Goal: Task Accomplishment & Management: Manage account settings

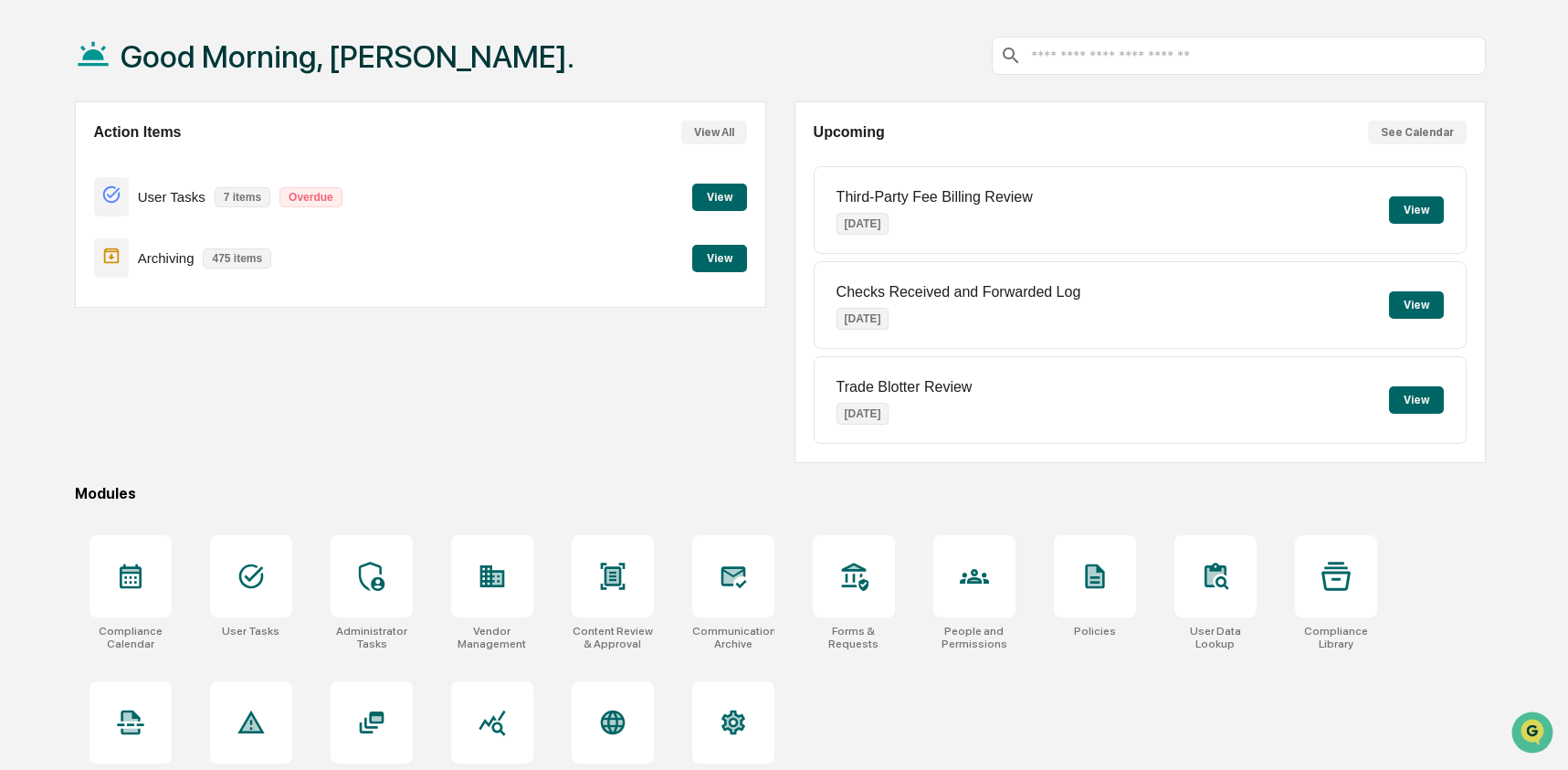
scroll to position [118, 0]
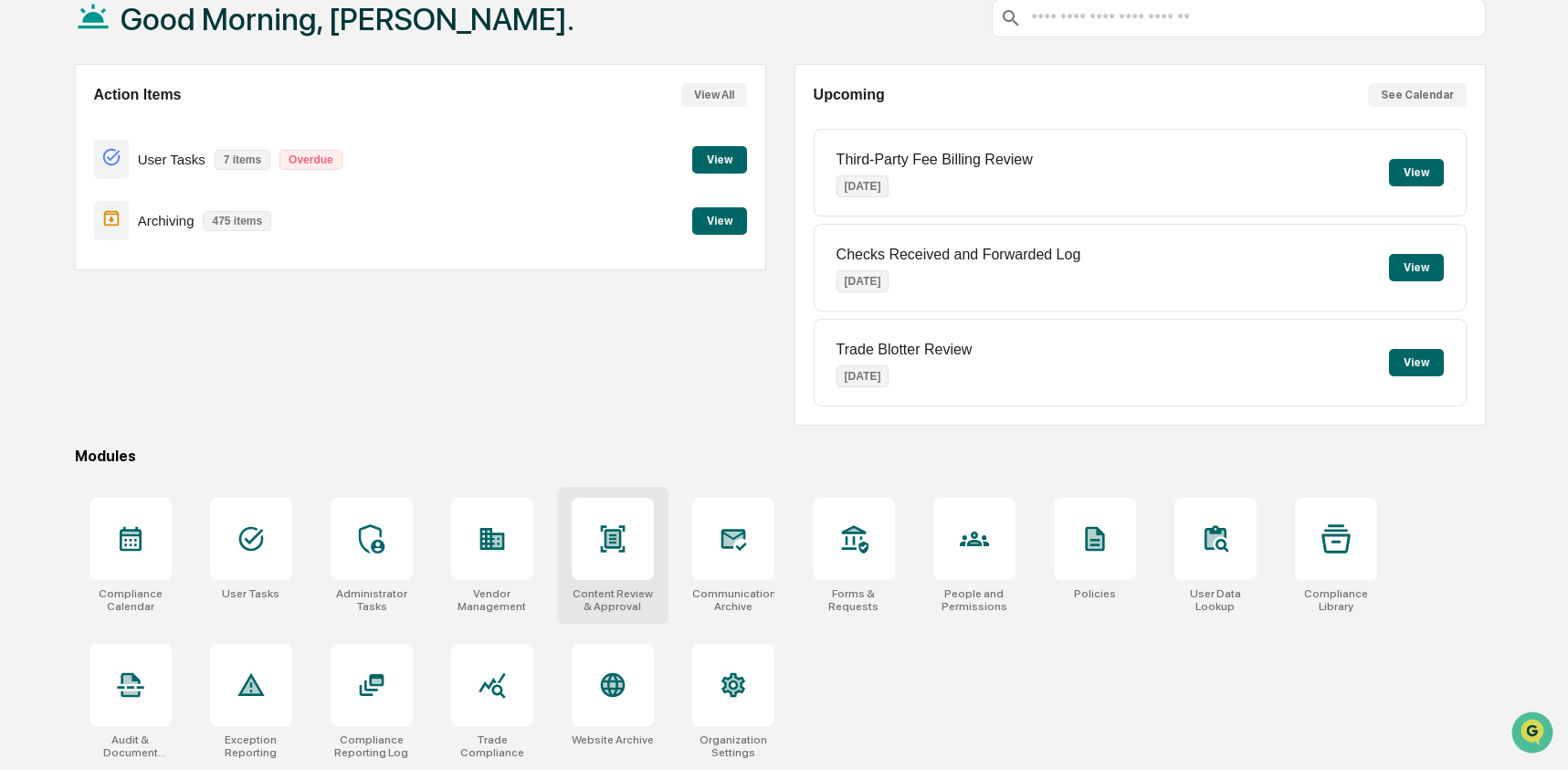
click at [632, 541] on div at bounding box center [613, 539] width 82 height 82
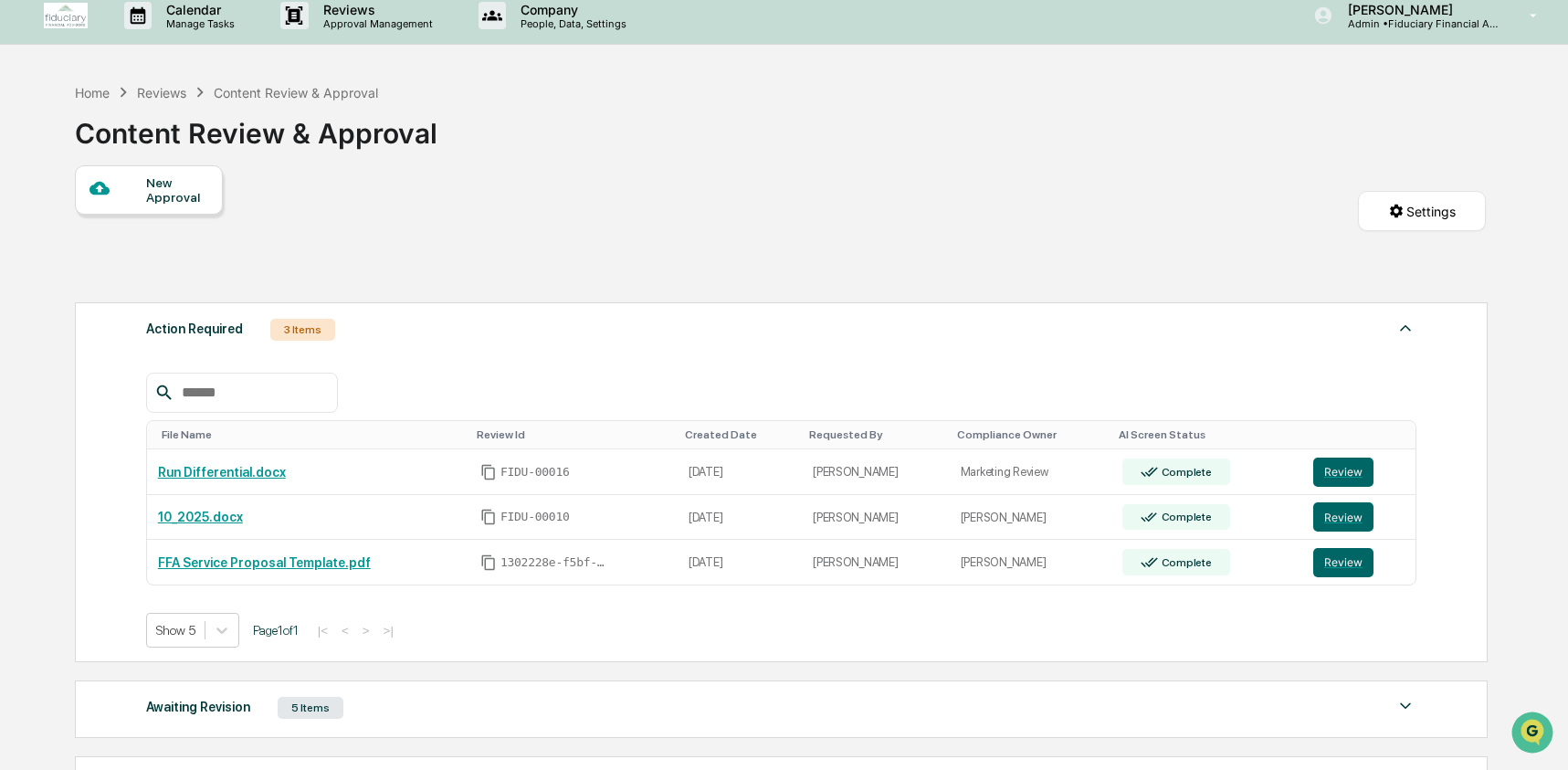
scroll to position [15, 0]
click at [79, 92] on div "Home" at bounding box center [92, 91] width 35 height 16
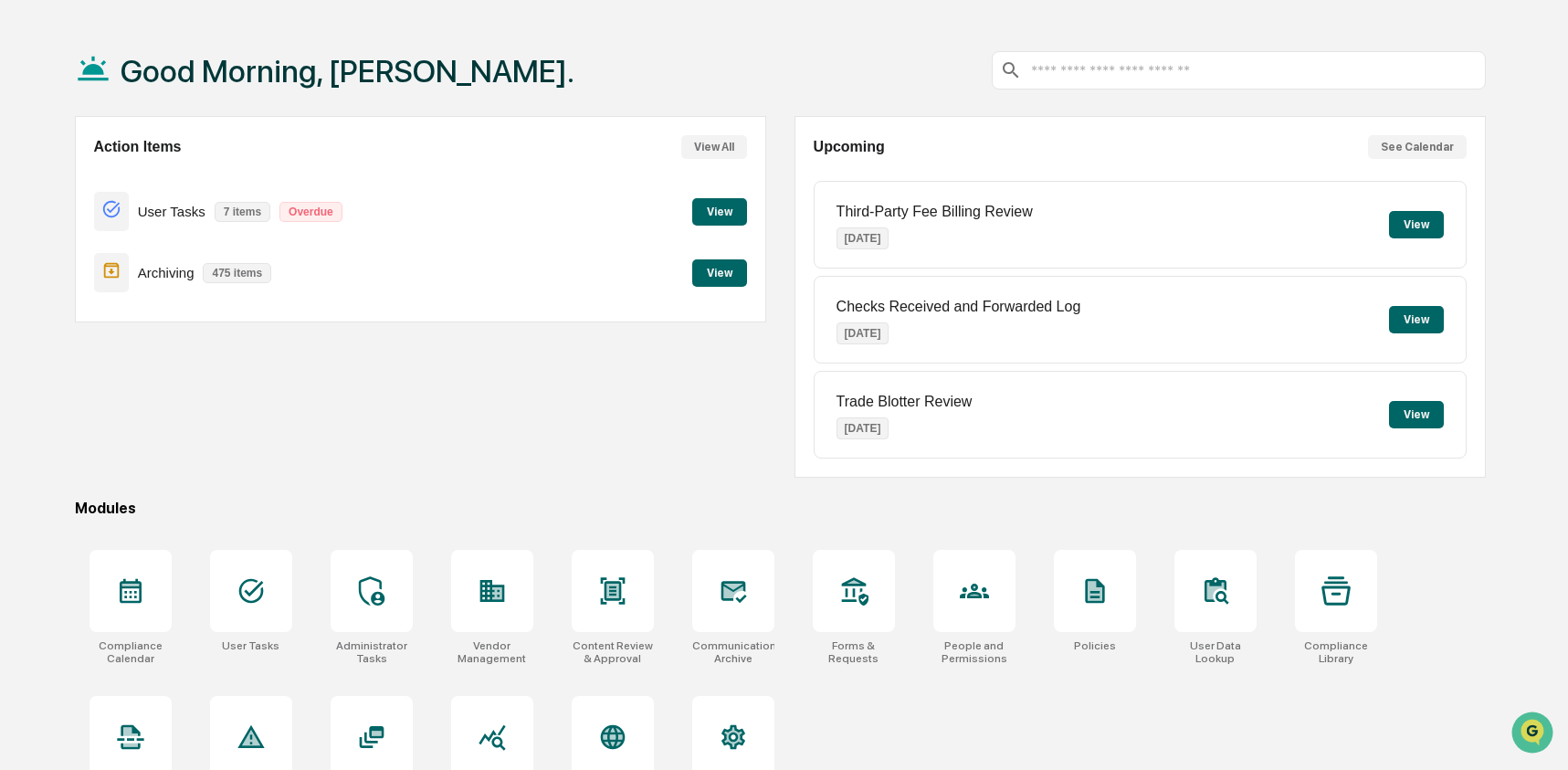
scroll to position [104, 0]
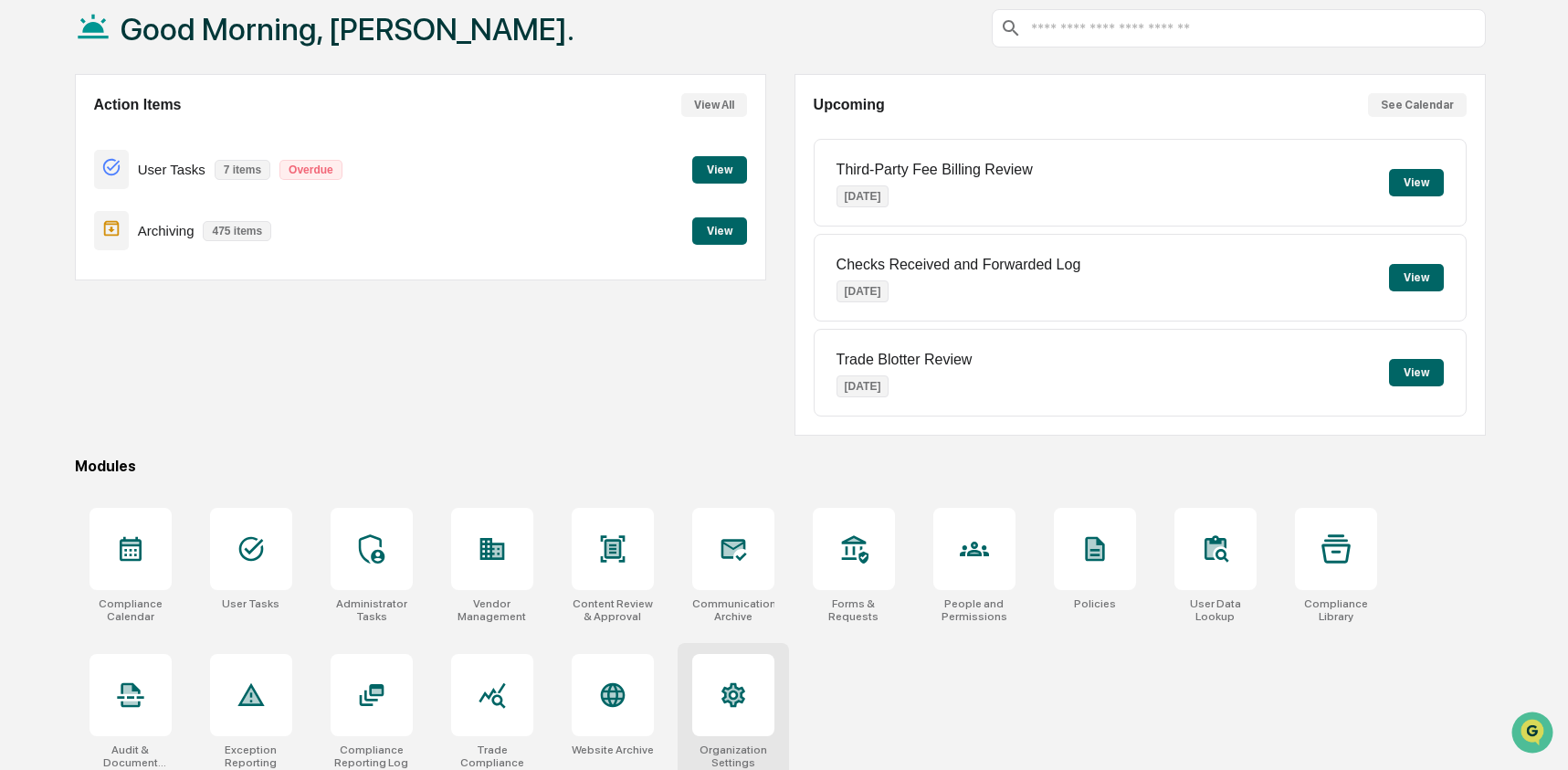
click at [732, 702] on icon at bounding box center [733, 695] width 23 height 24
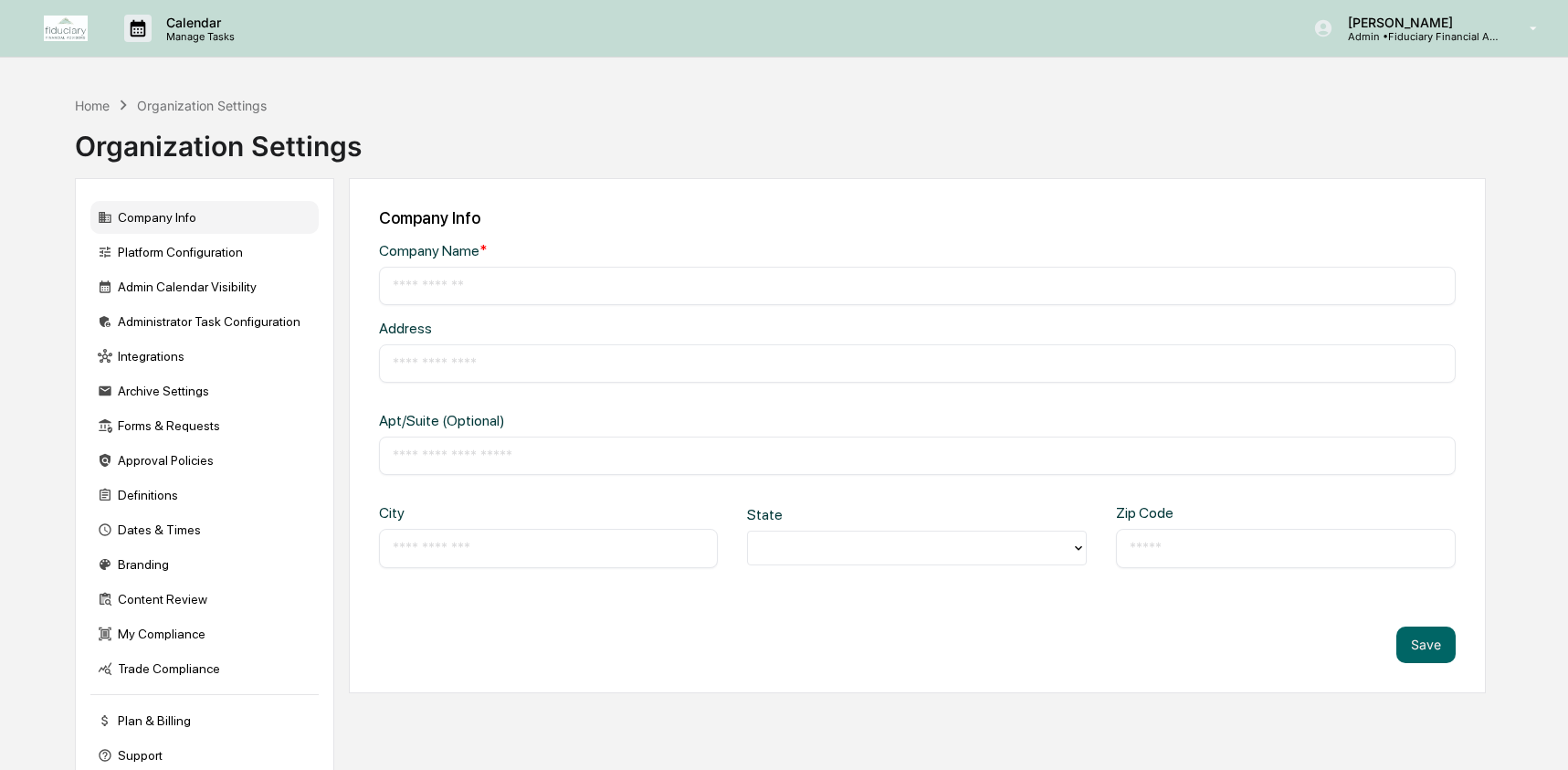
type input "**********"
type input "*********"
type input "**********"
type input "*****"
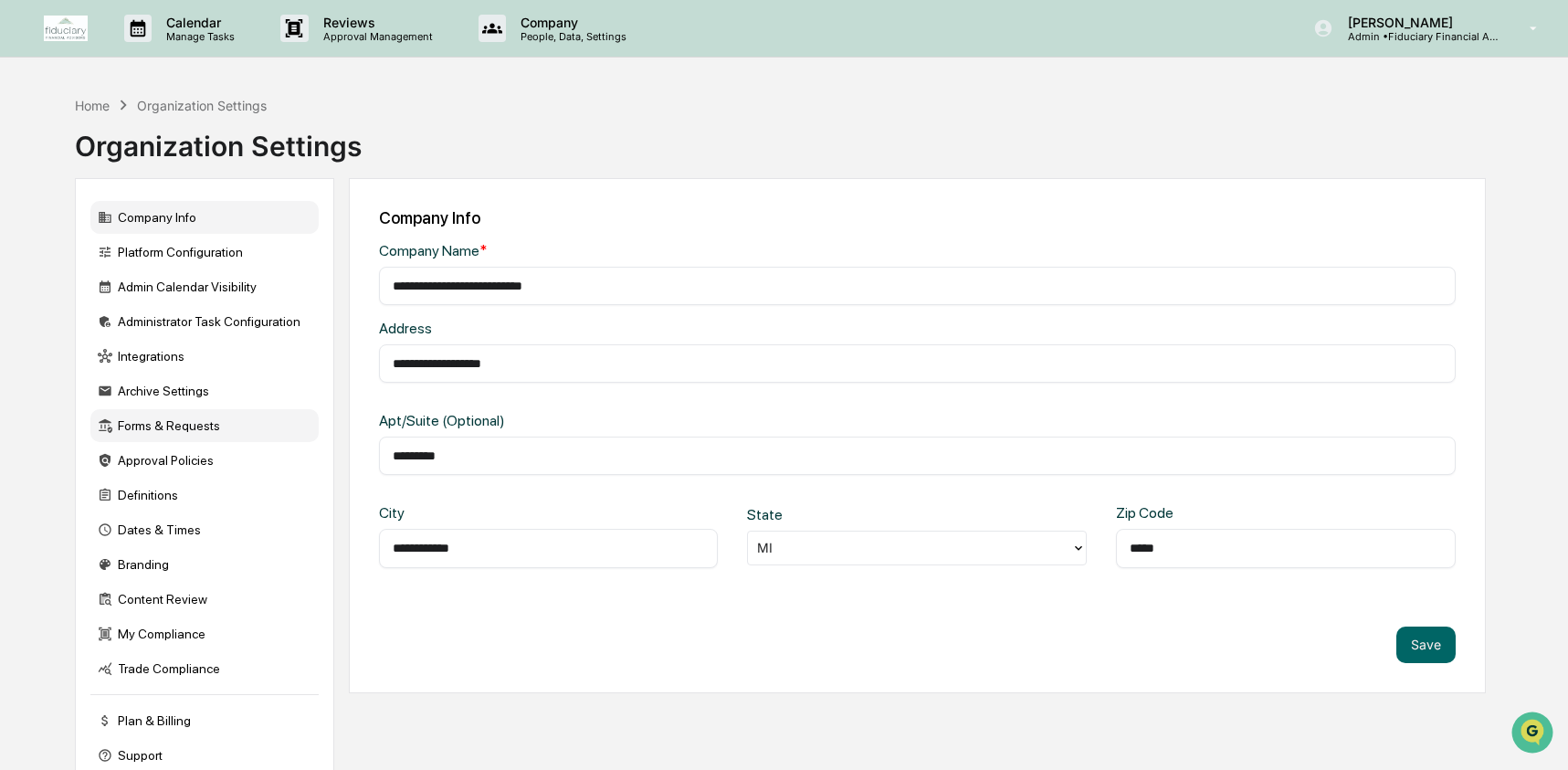
click at [170, 435] on div "Forms & Requests" at bounding box center [205, 425] width 228 height 33
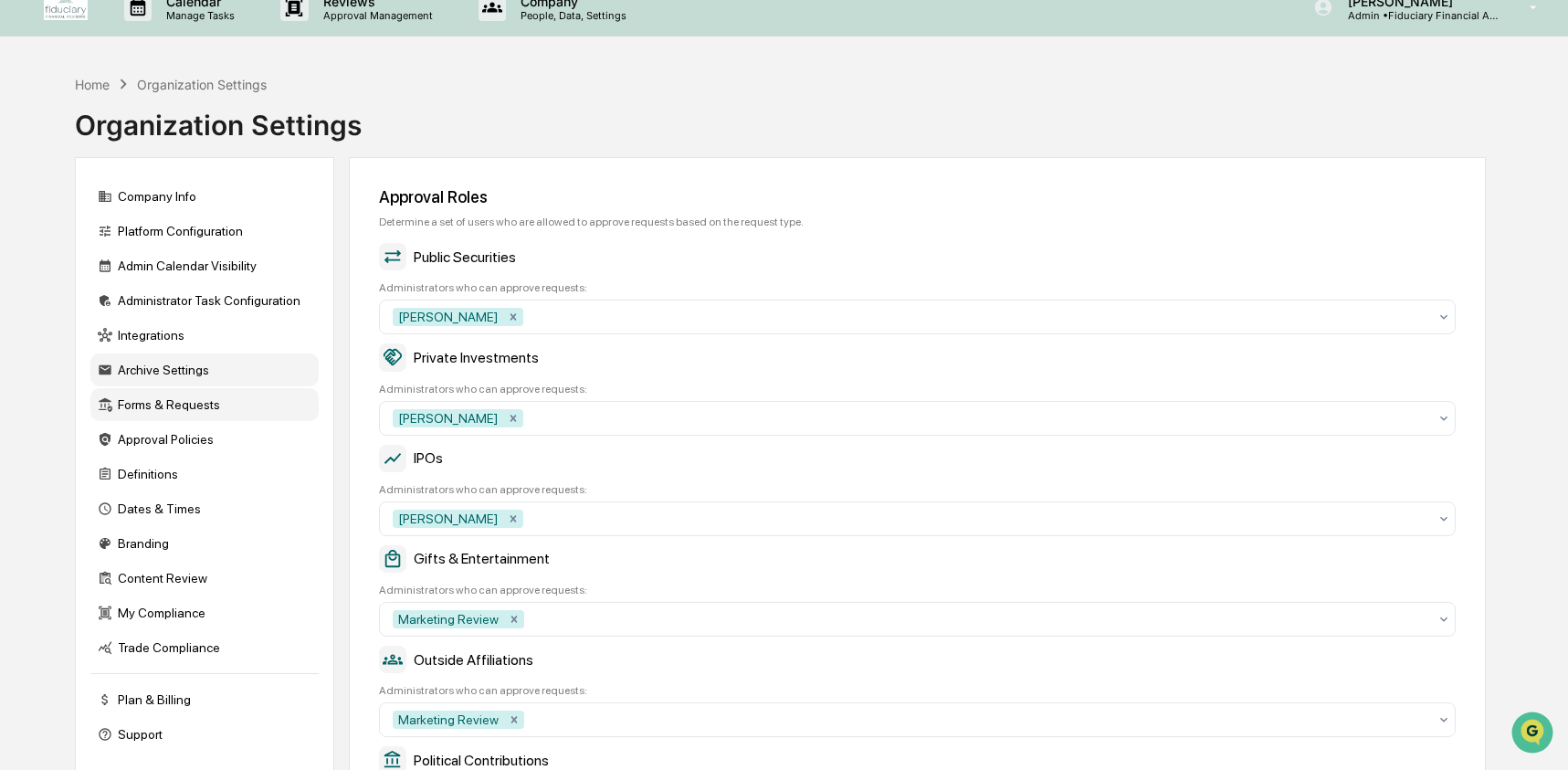
scroll to position [21, 0]
click at [200, 590] on div "Content Review" at bounding box center [205, 577] width 228 height 33
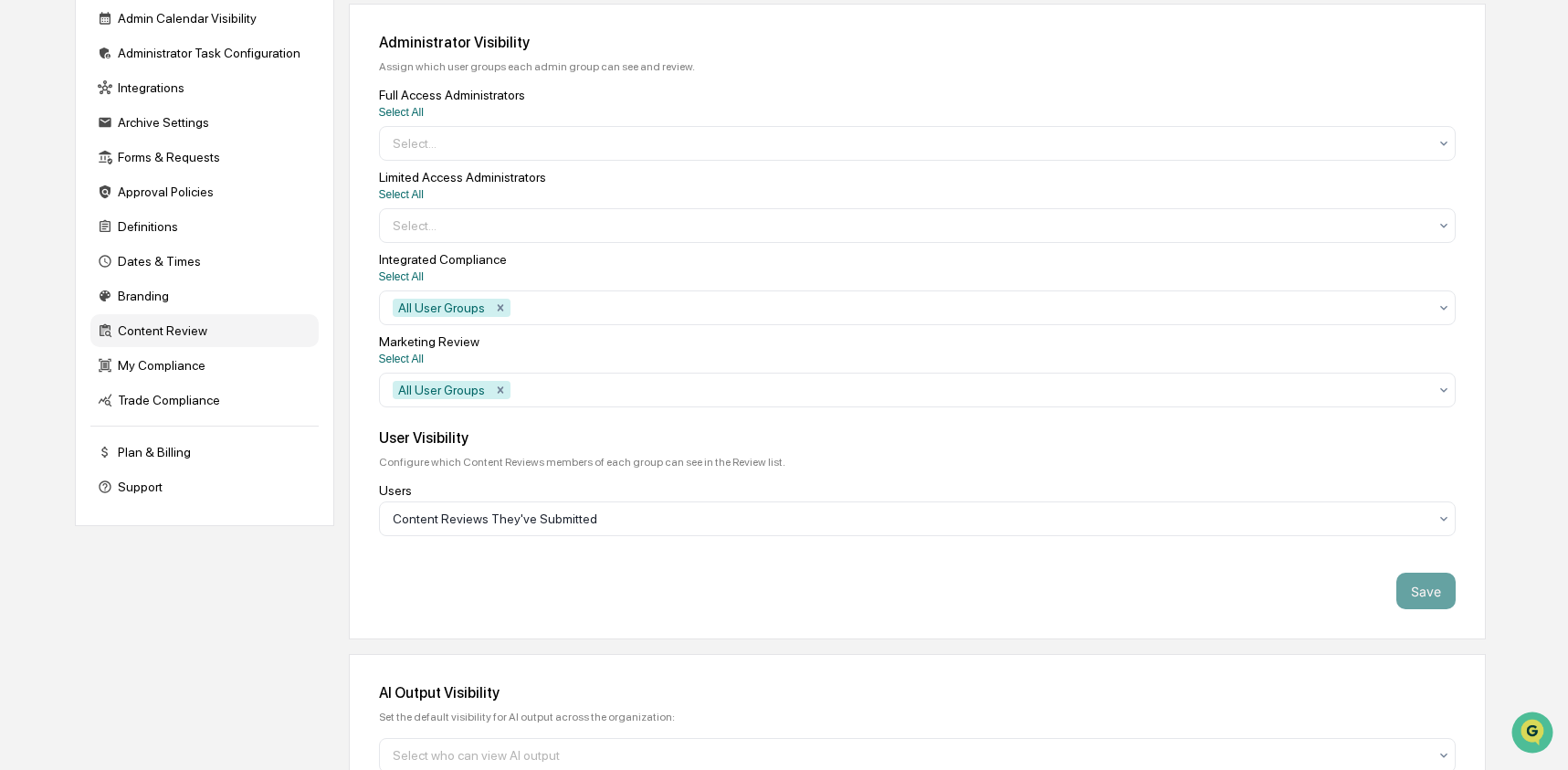
scroll to position [261, 0]
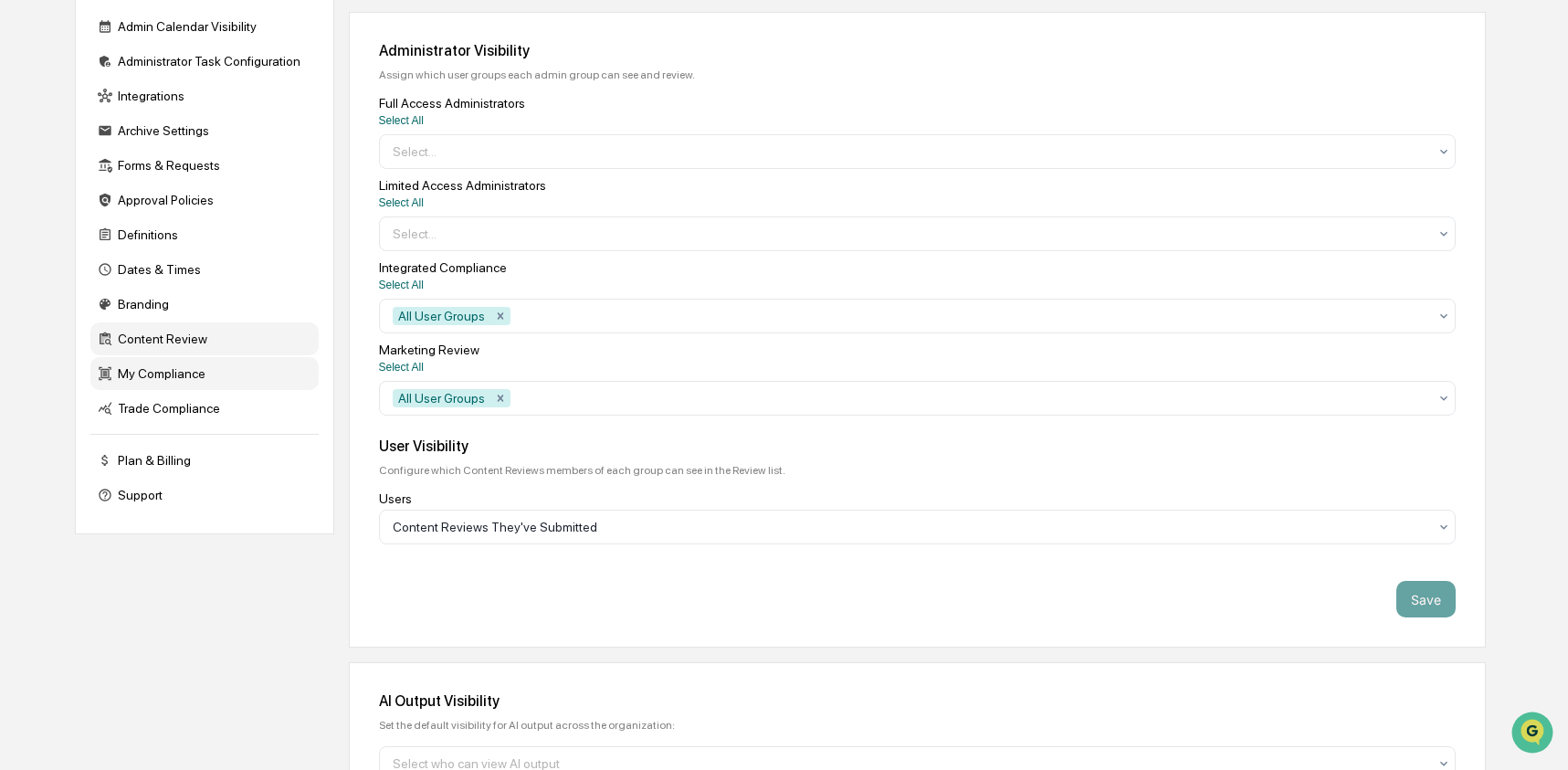
click at [205, 390] on div "My Compliance" at bounding box center [205, 373] width 228 height 33
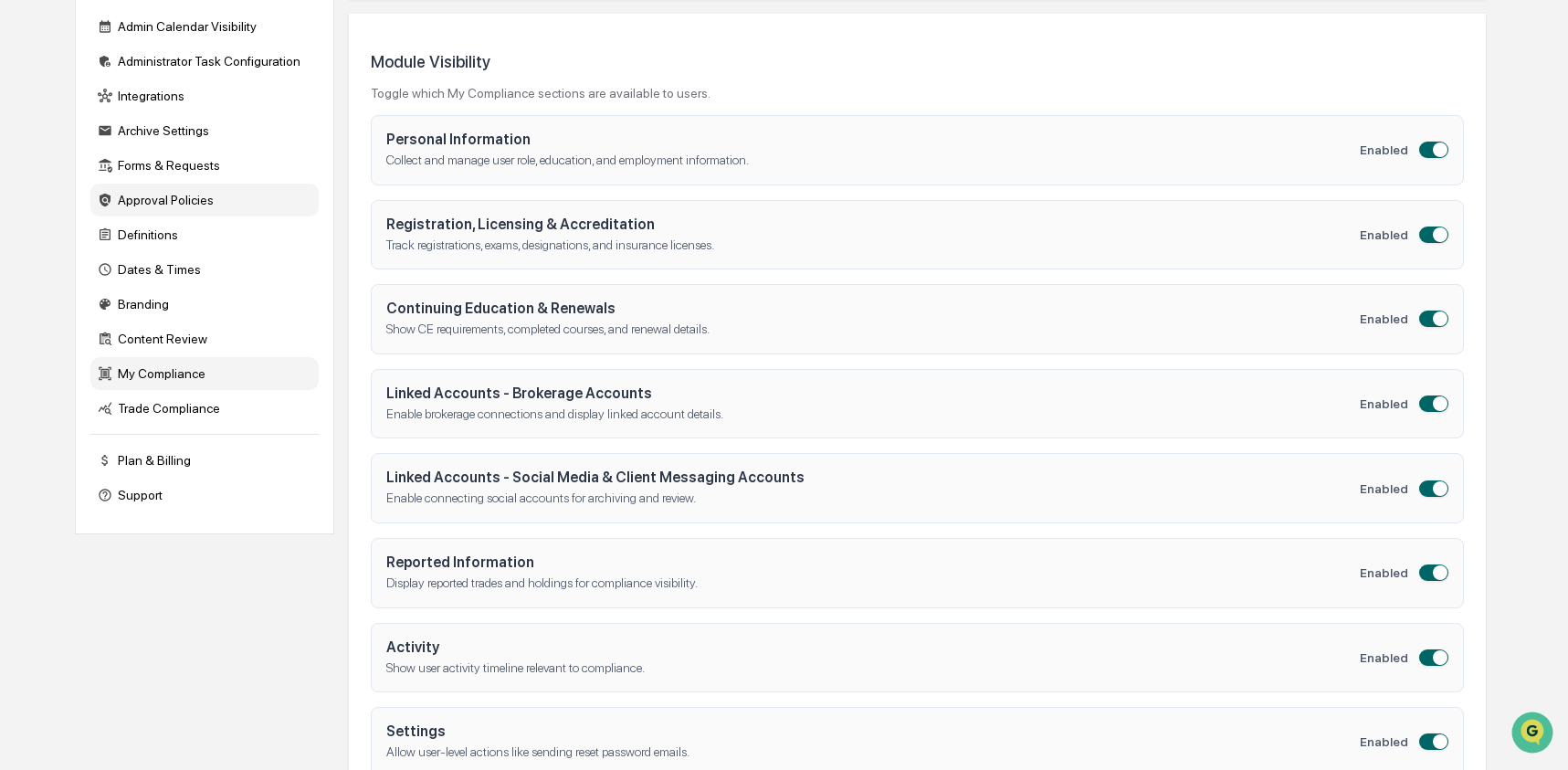
click at [189, 207] on div "Approval Policies" at bounding box center [205, 199] width 228 height 33
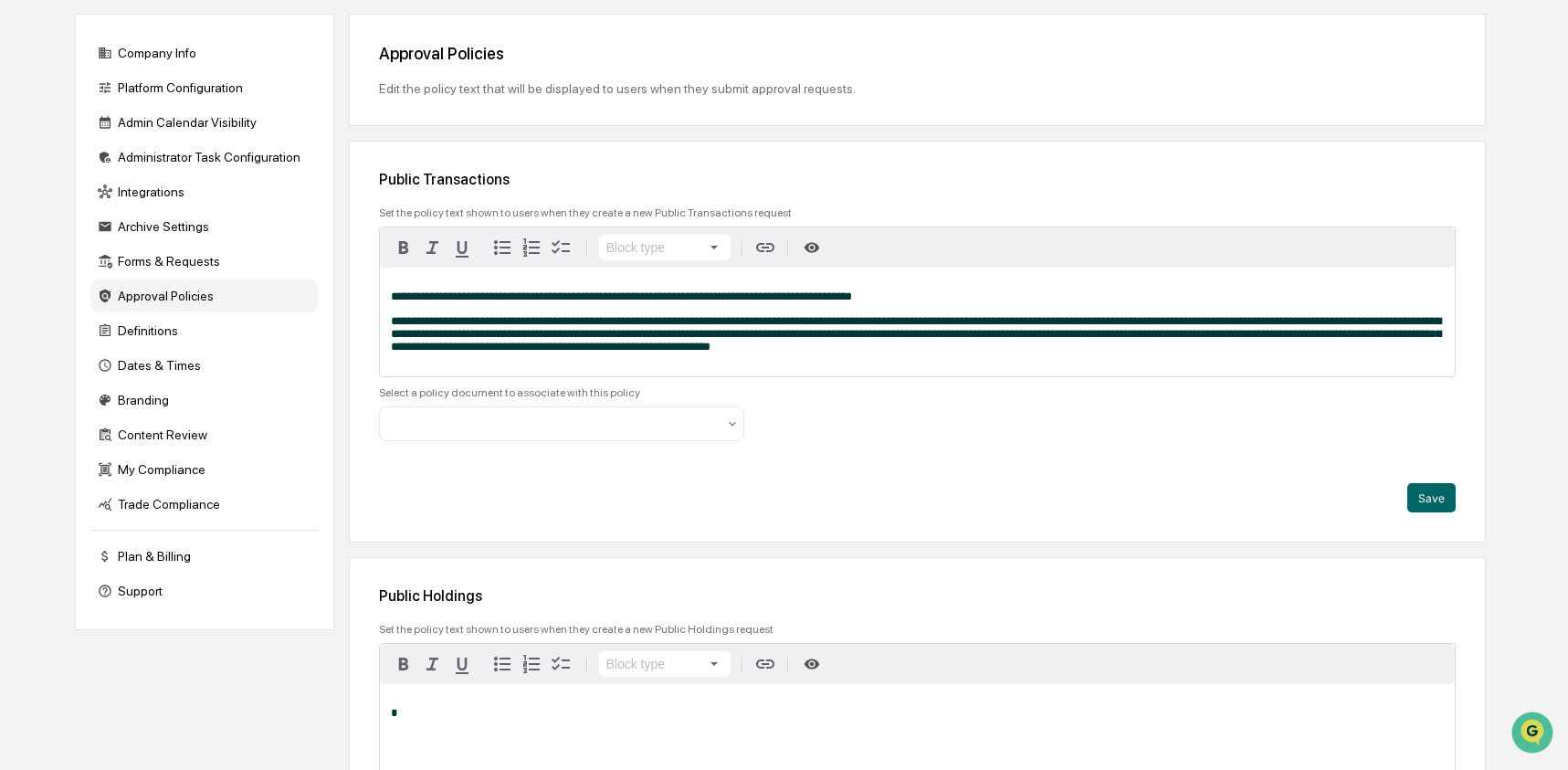
scroll to position [143, 0]
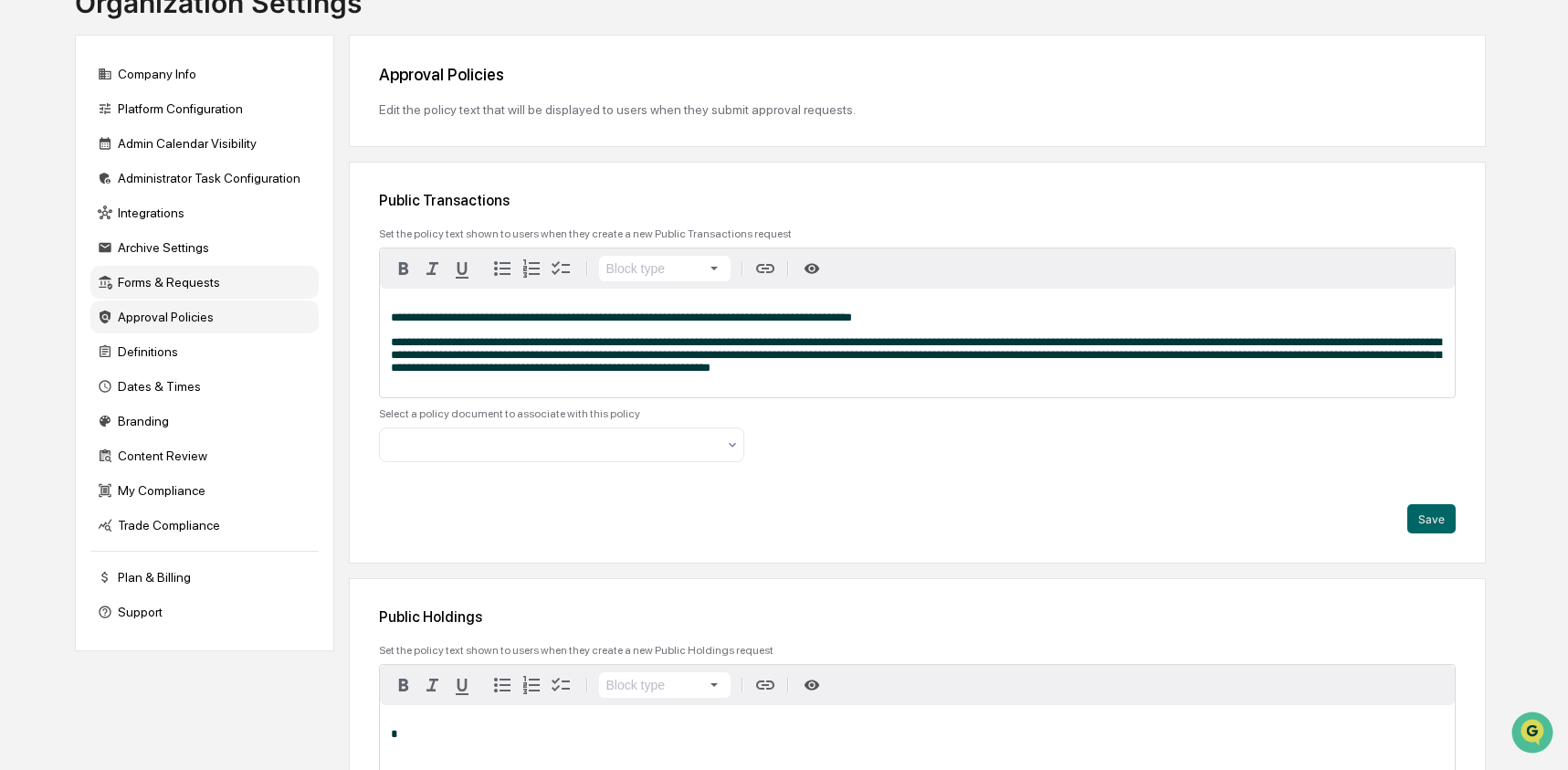
click at [149, 290] on div "Forms & Requests" at bounding box center [205, 281] width 228 height 33
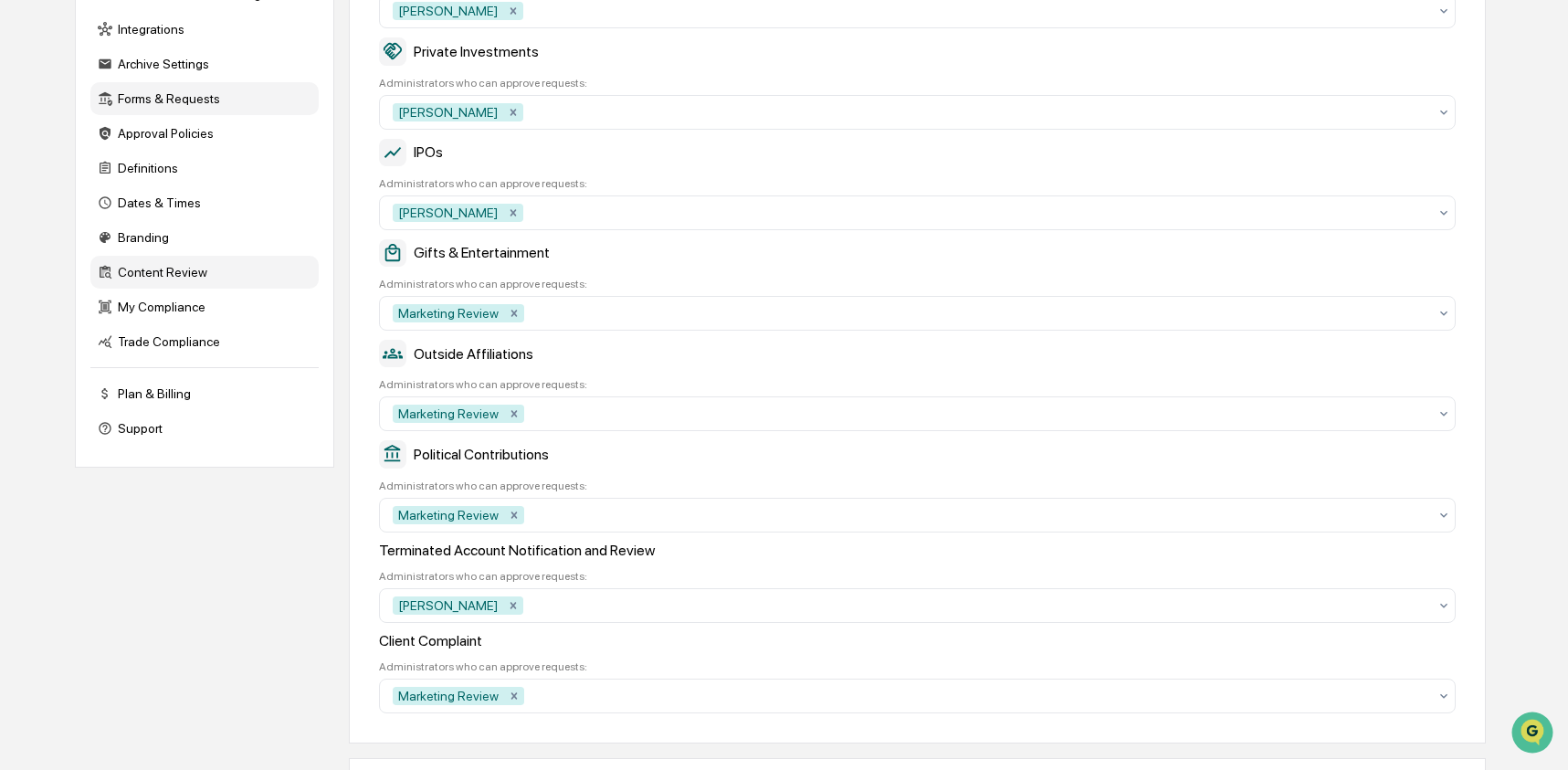
scroll to position [325, 0]
click at [190, 278] on div "Content Review" at bounding box center [205, 274] width 228 height 33
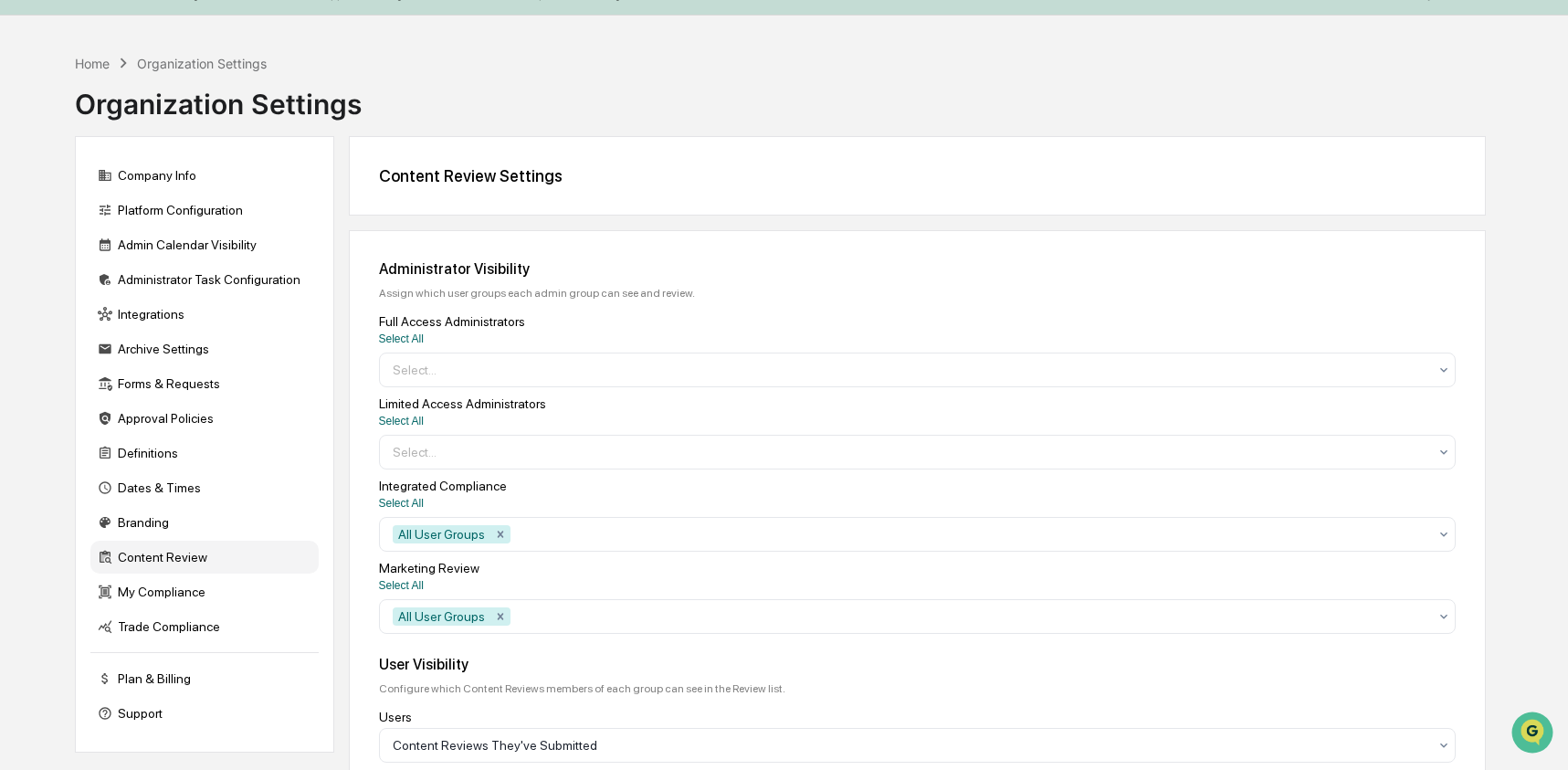
scroll to position [18, 0]
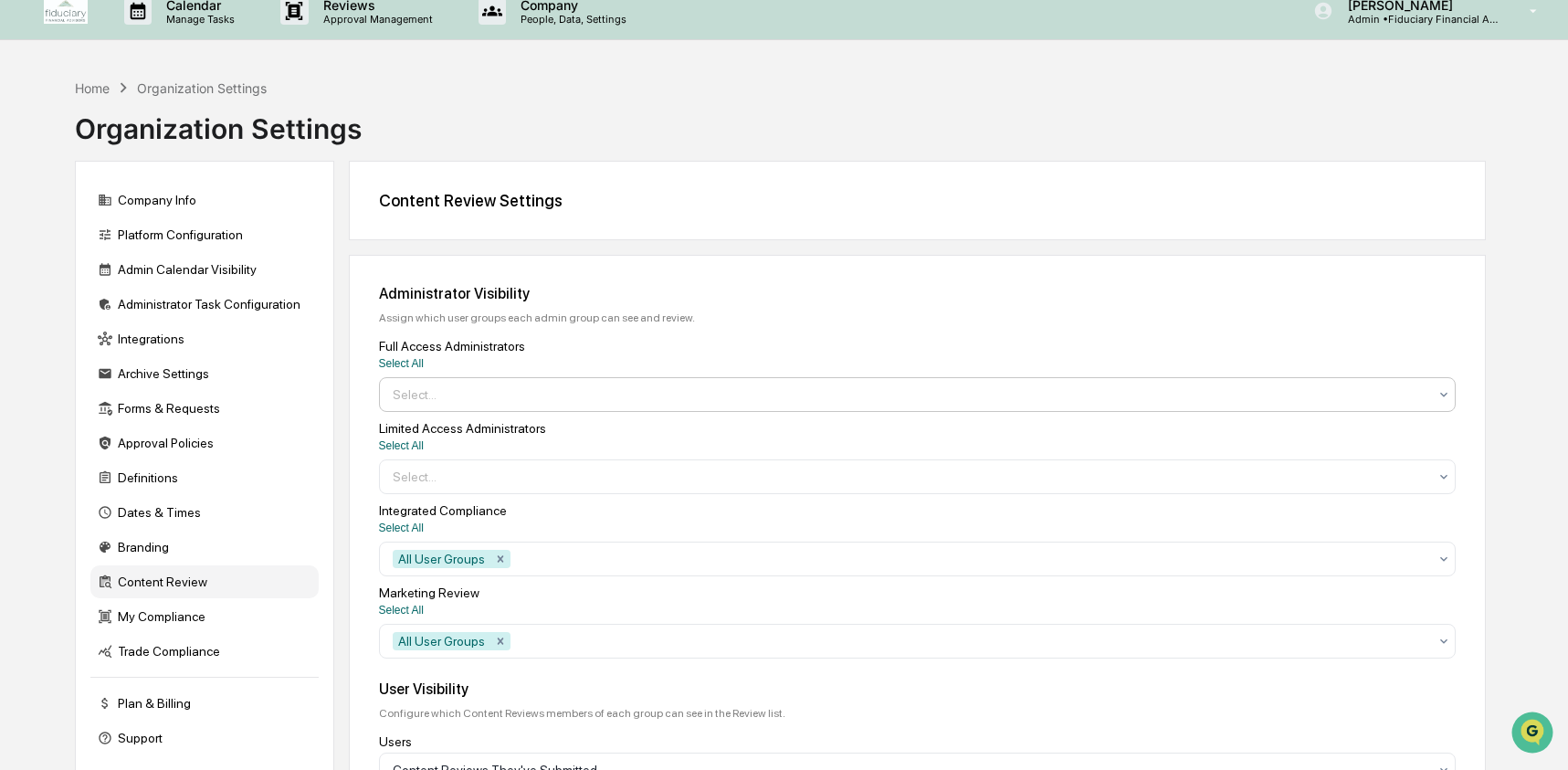
click at [461, 399] on div at bounding box center [909, 394] width 1034 height 19
click at [452, 480] on div at bounding box center [909, 477] width 1034 height 19
click at [638, 561] on div at bounding box center [970, 559] width 913 height 19
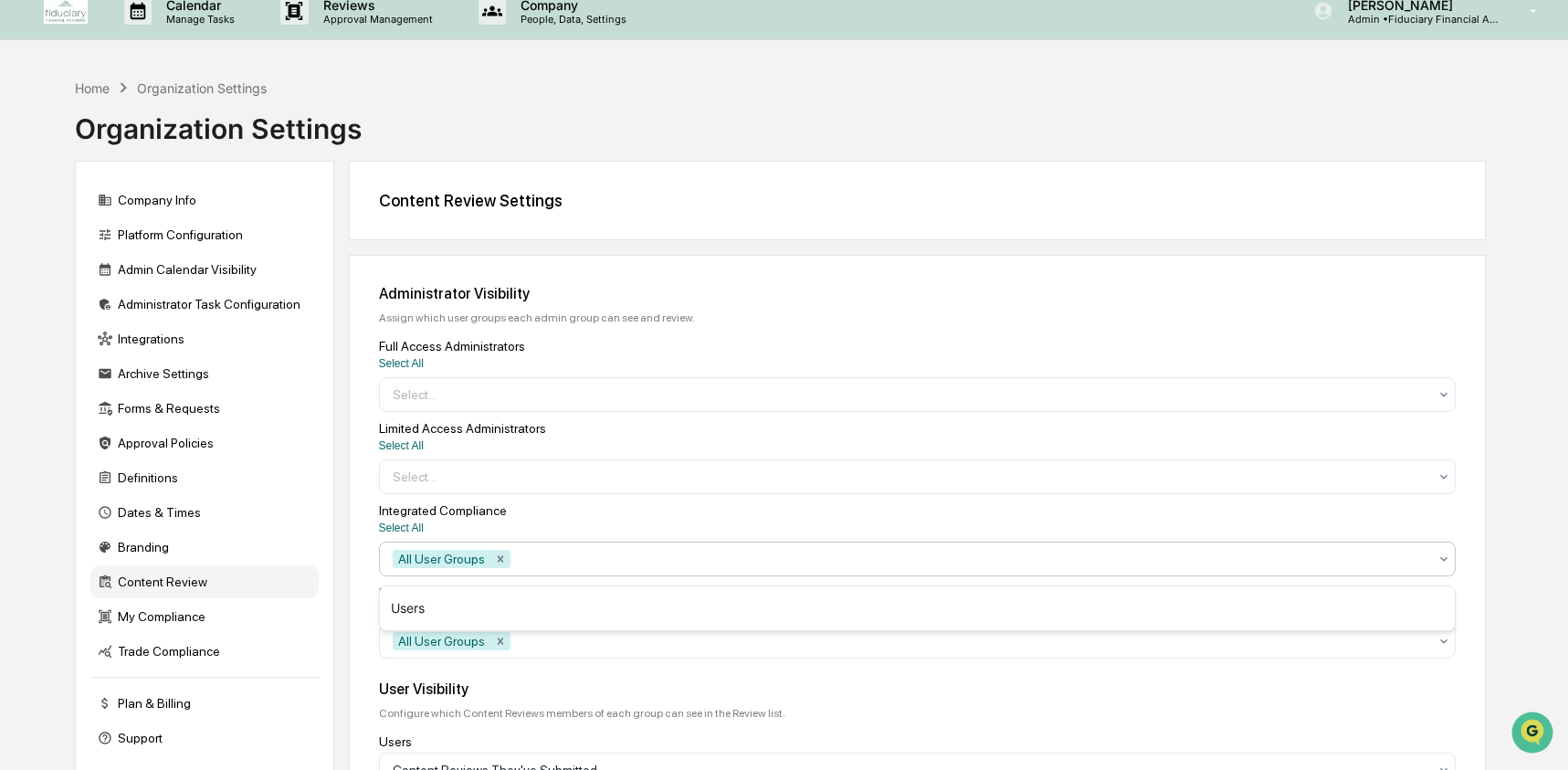
click at [638, 561] on div at bounding box center [970, 559] width 913 height 19
click at [563, 656] on div "All User Groups" at bounding box center [909, 640] width 1053 height 29
click at [564, 394] on div at bounding box center [909, 394] width 1034 height 19
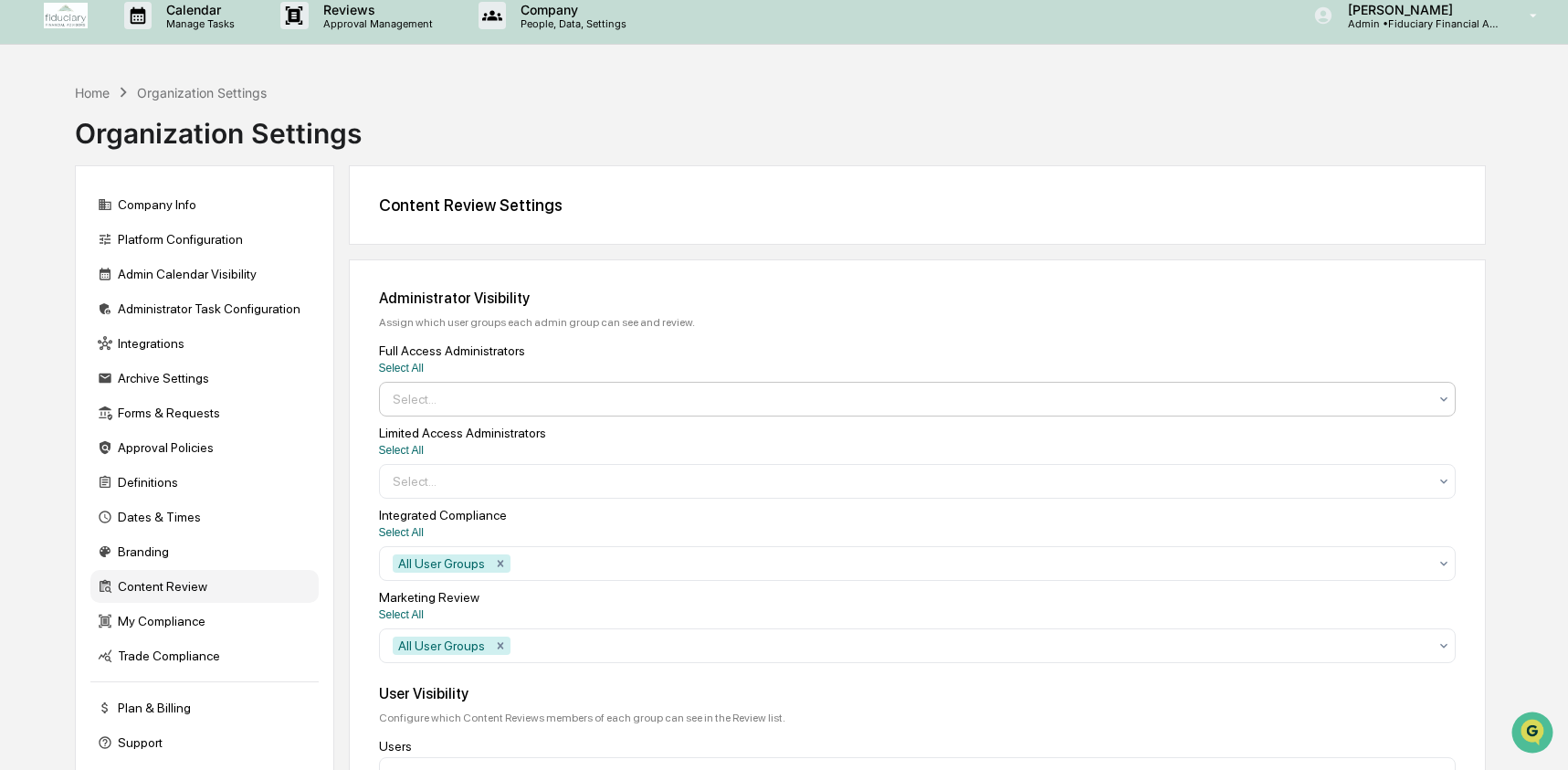
scroll to position [0, 0]
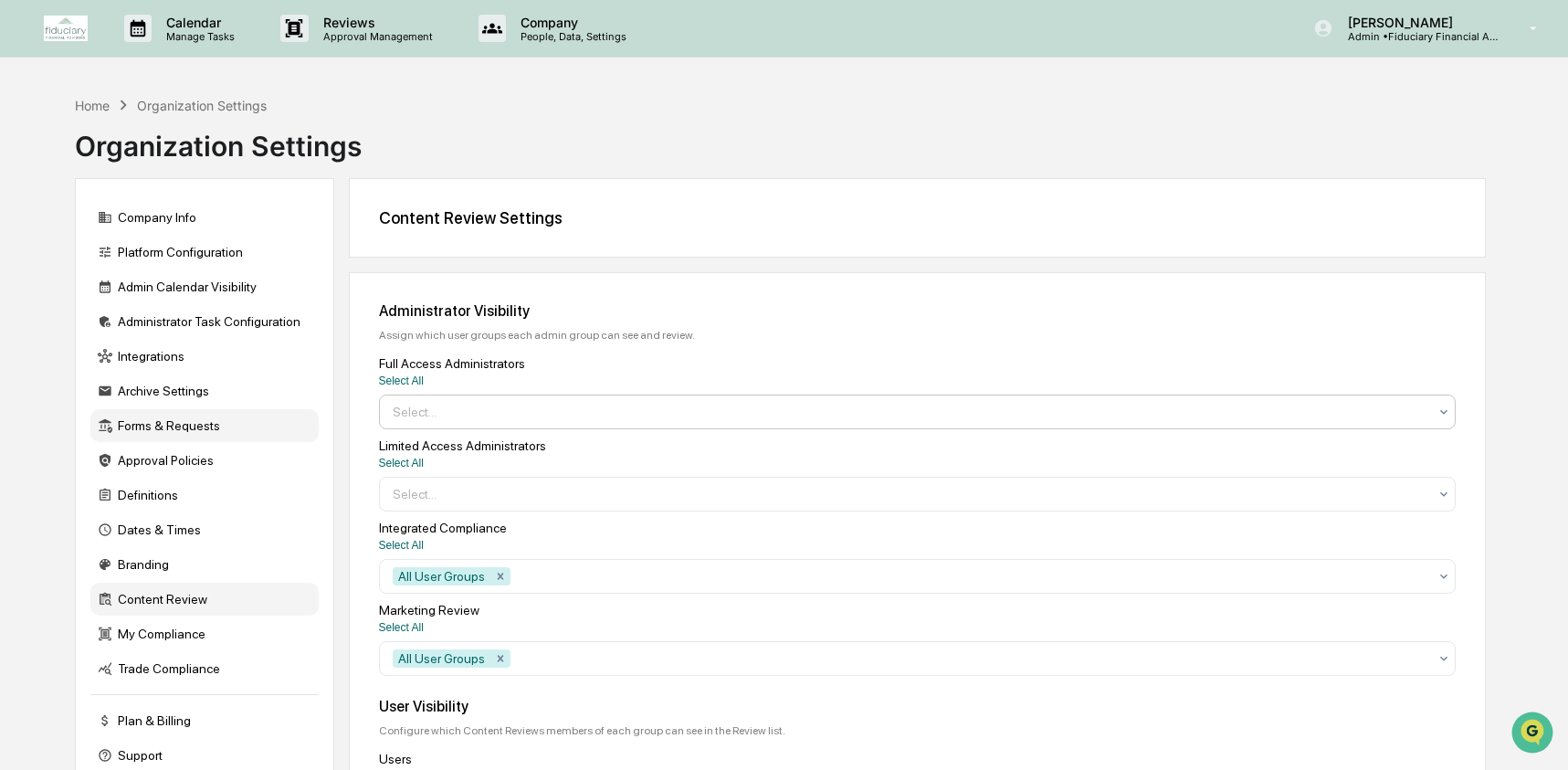
click at [124, 429] on div "Forms & Requests" at bounding box center [205, 425] width 228 height 33
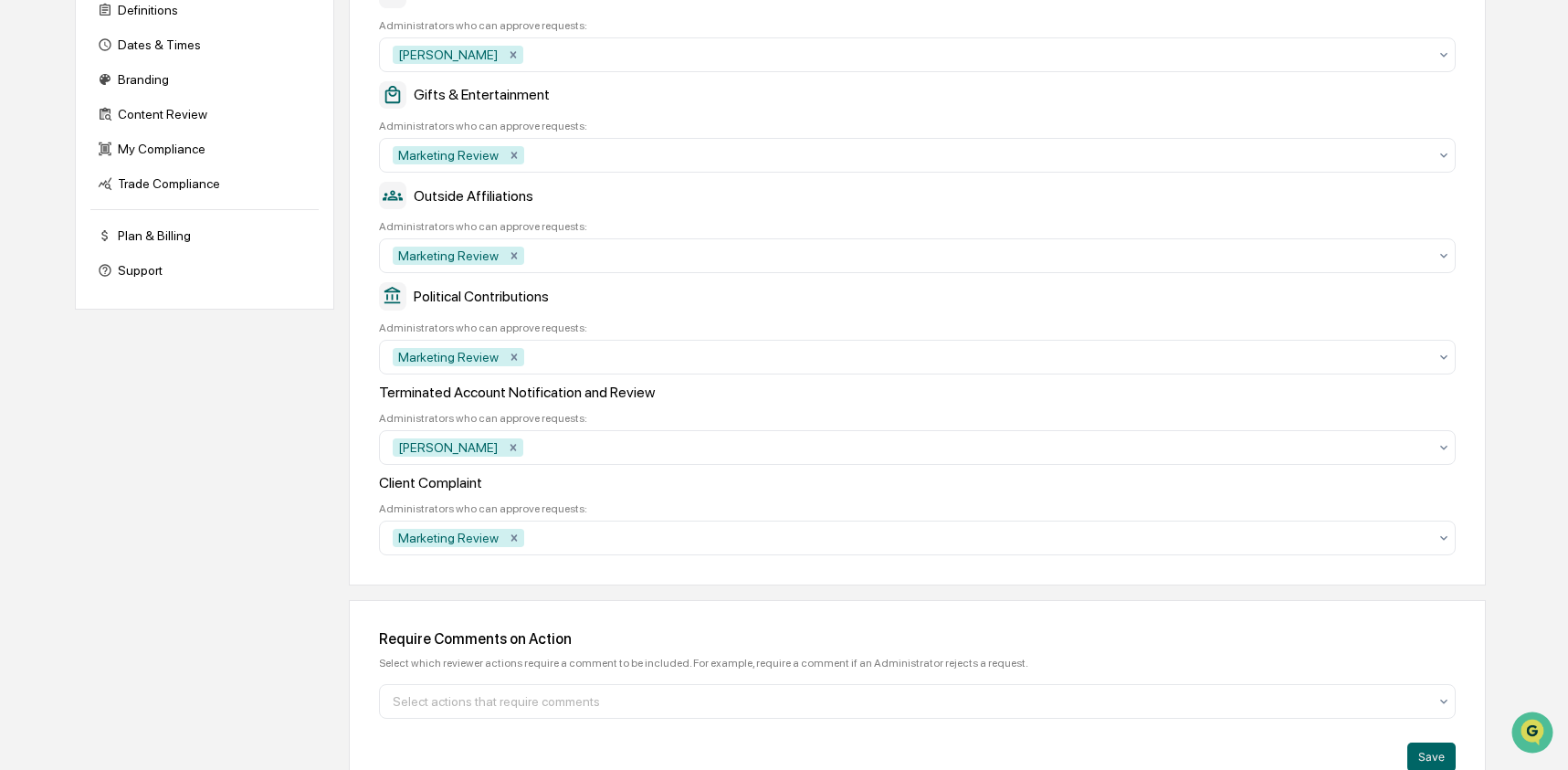
scroll to position [532, 0]
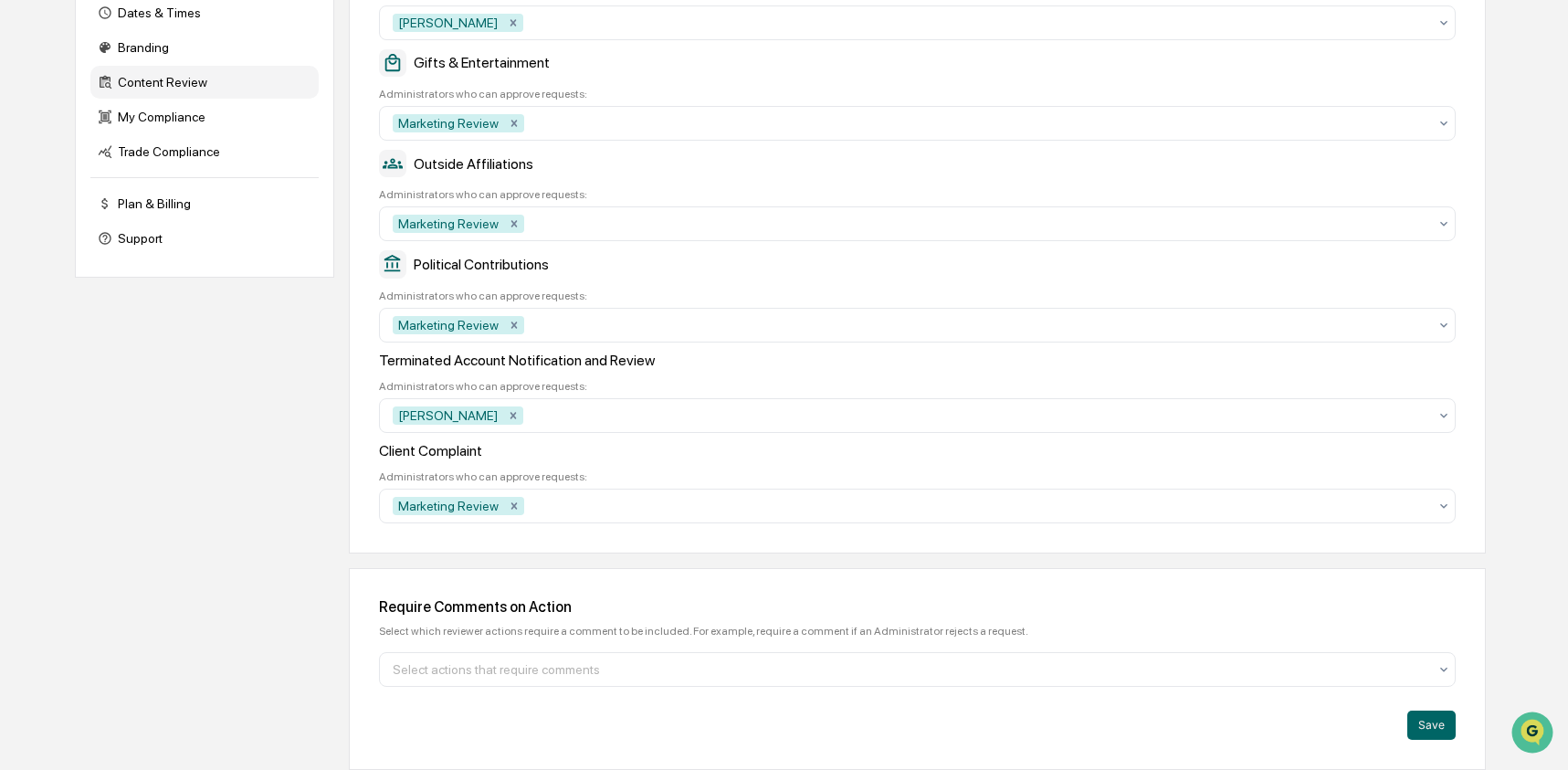
click at [154, 92] on div "Content Review" at bounding box center [205, 81] width 228 height 33
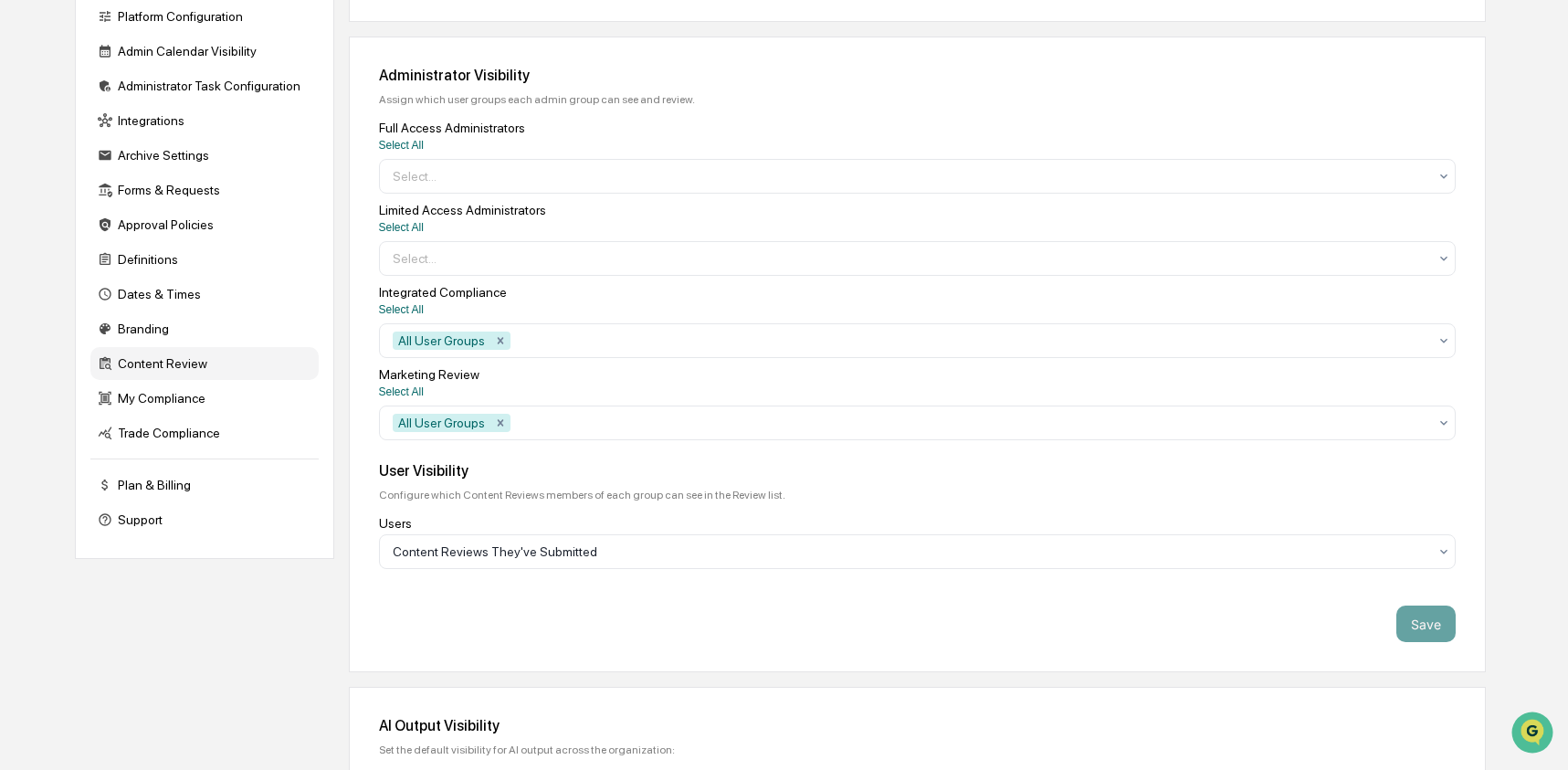
scroll to position [207, 0]
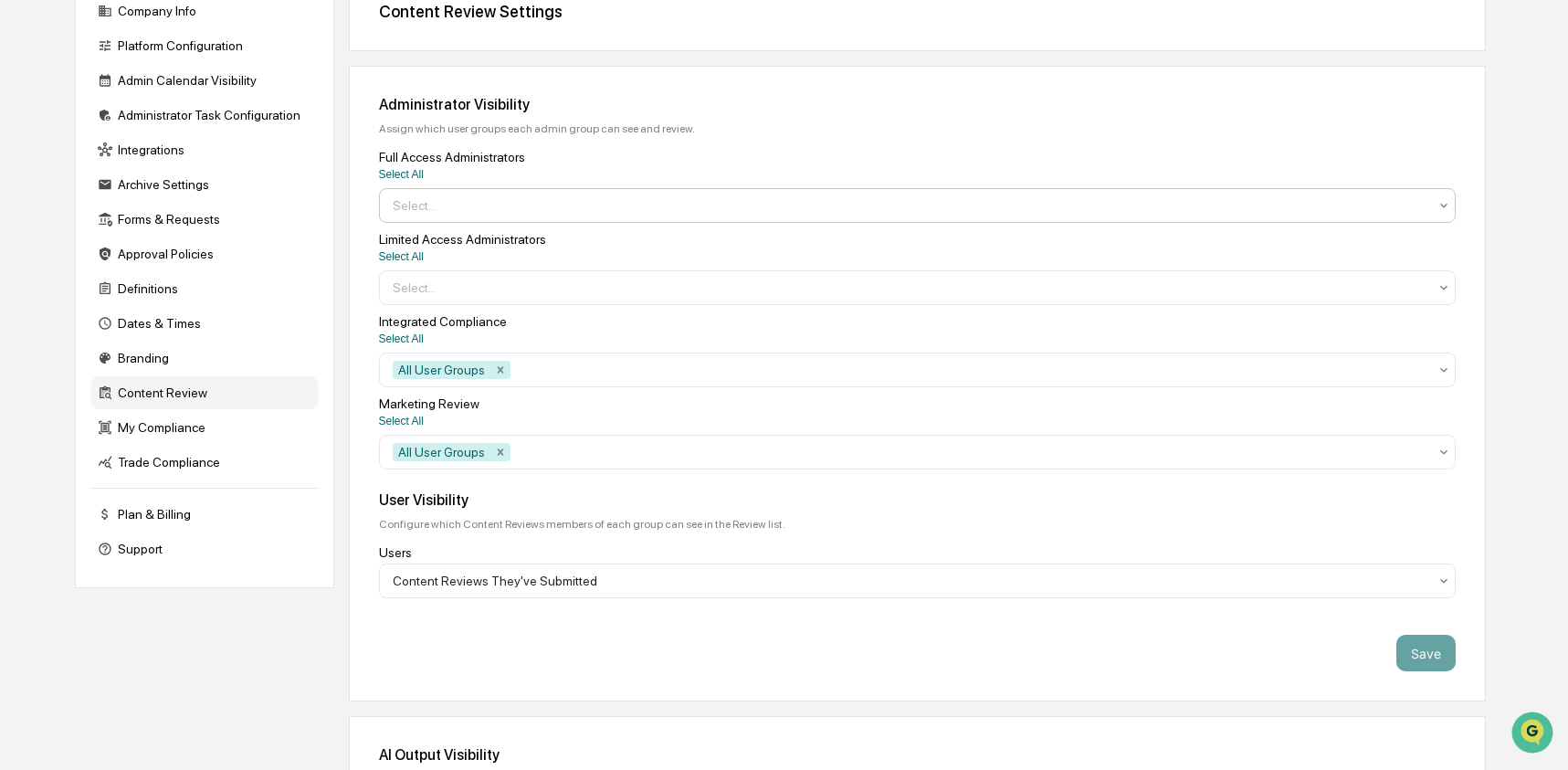
click at [473, 215] on div at bounding box center [909, 206] width 1034 height 19
click at [497, 302] on div "Select..." at bounding box center [909, 287] width 1053 height 29
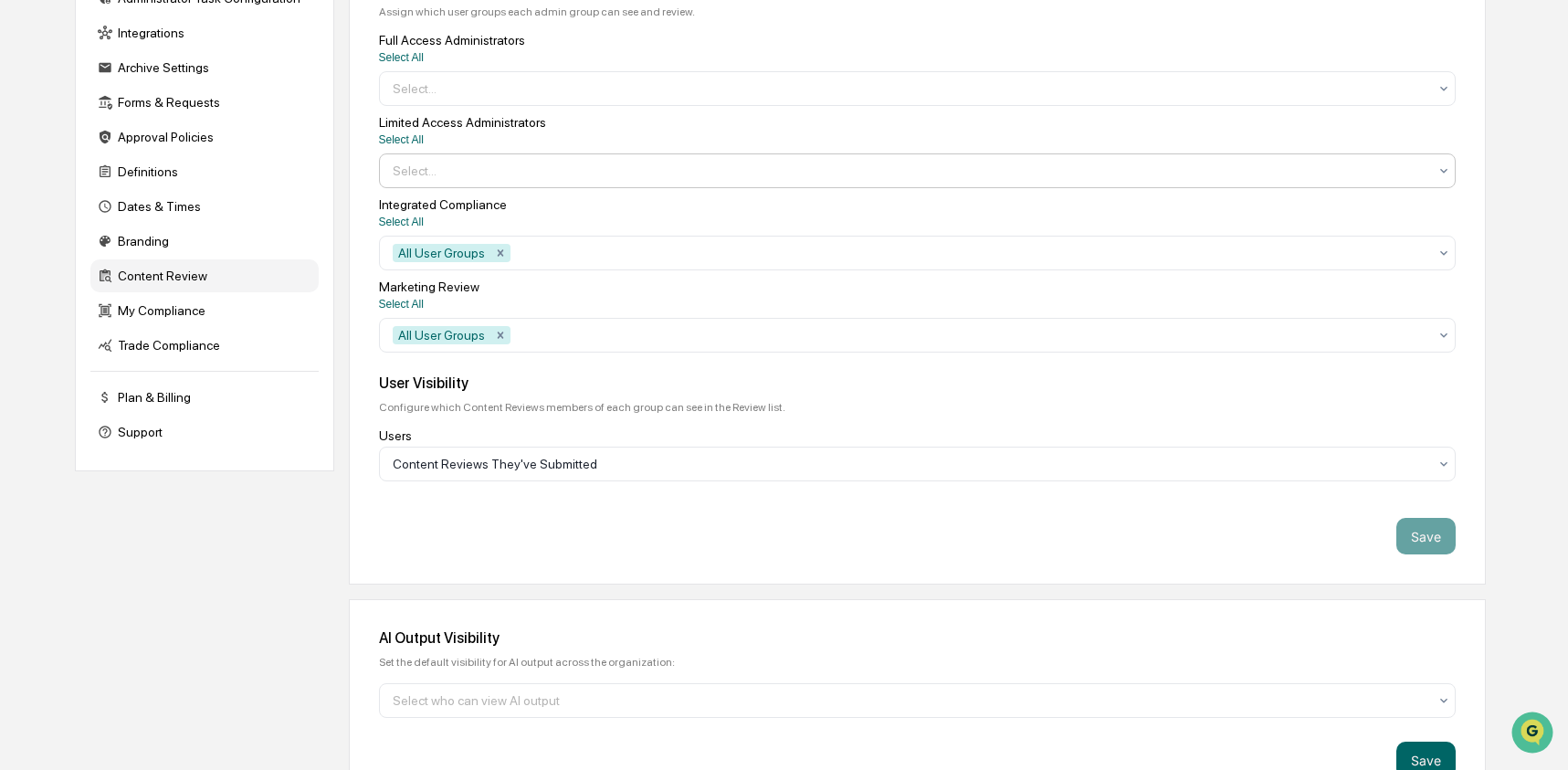
scroll to position [381, 0]
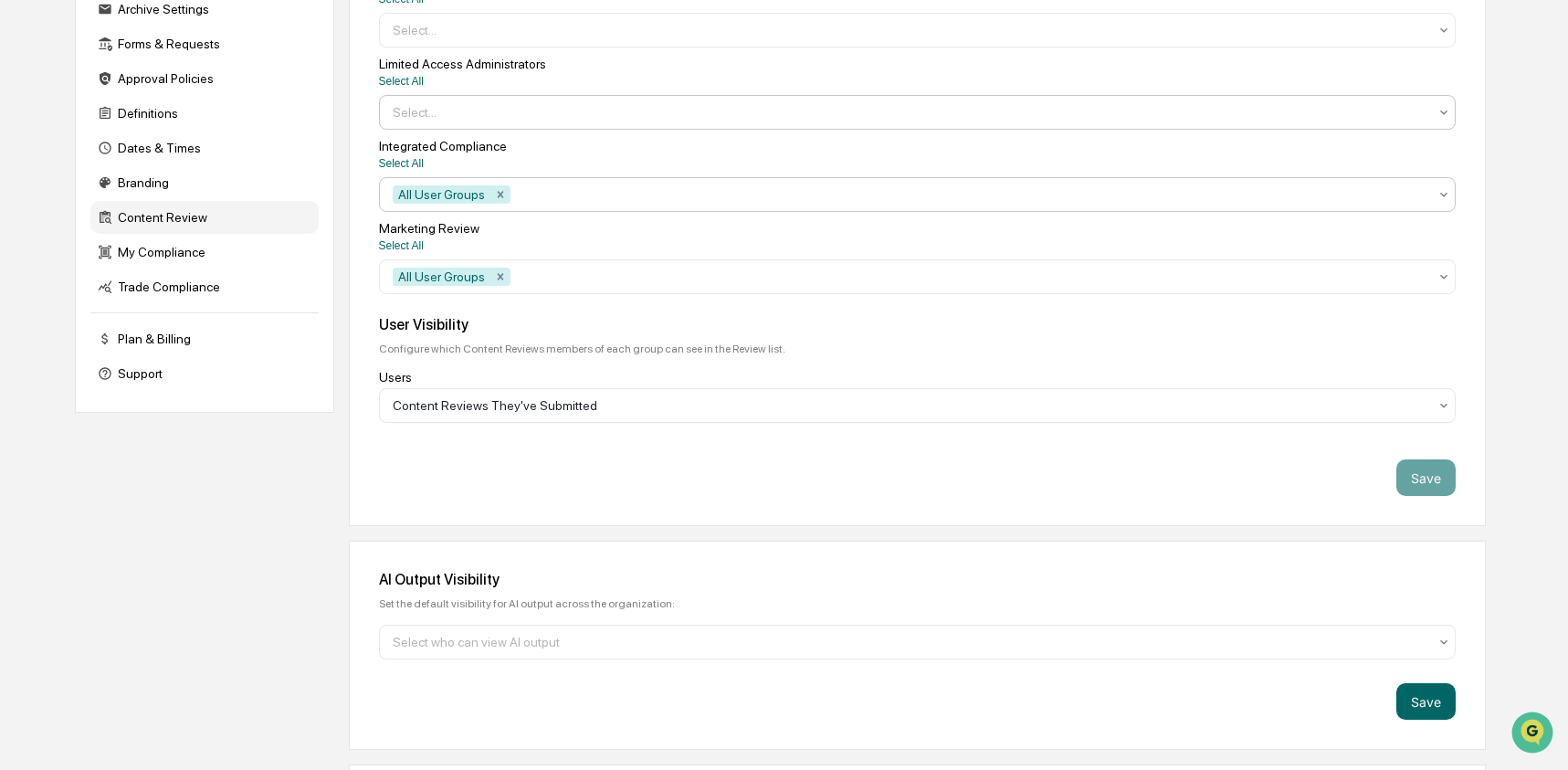
click at [569, 212] on div "All User Groups" at bounding box center [918, 194] width 1076 height 35
click at [571, 203] on div at bounding box center [970, 194] width 913 height 19
click at [567, 286] on div at bounding box center [970, 277] width 913 height 19
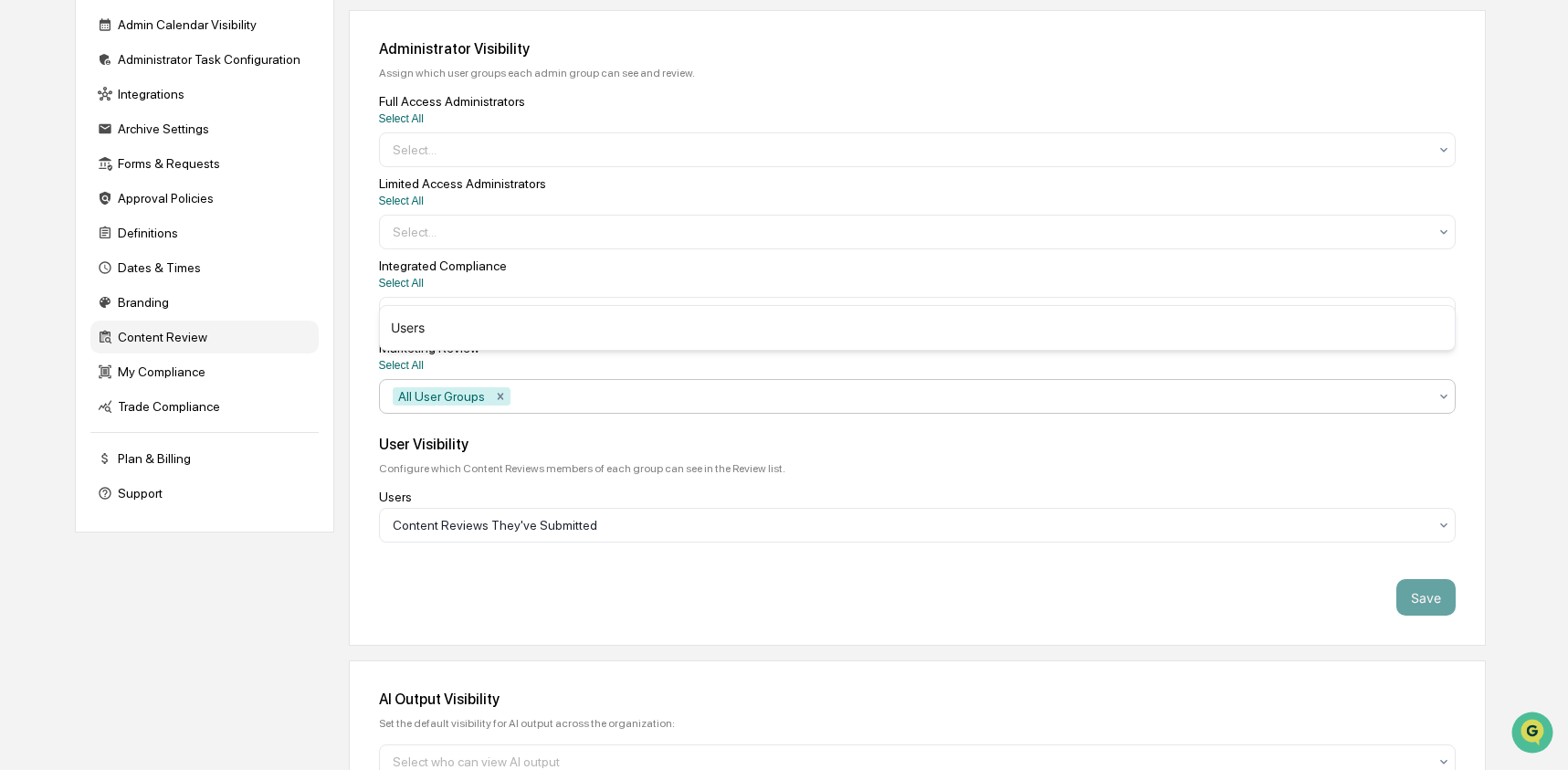
scroll to position [2, 0]
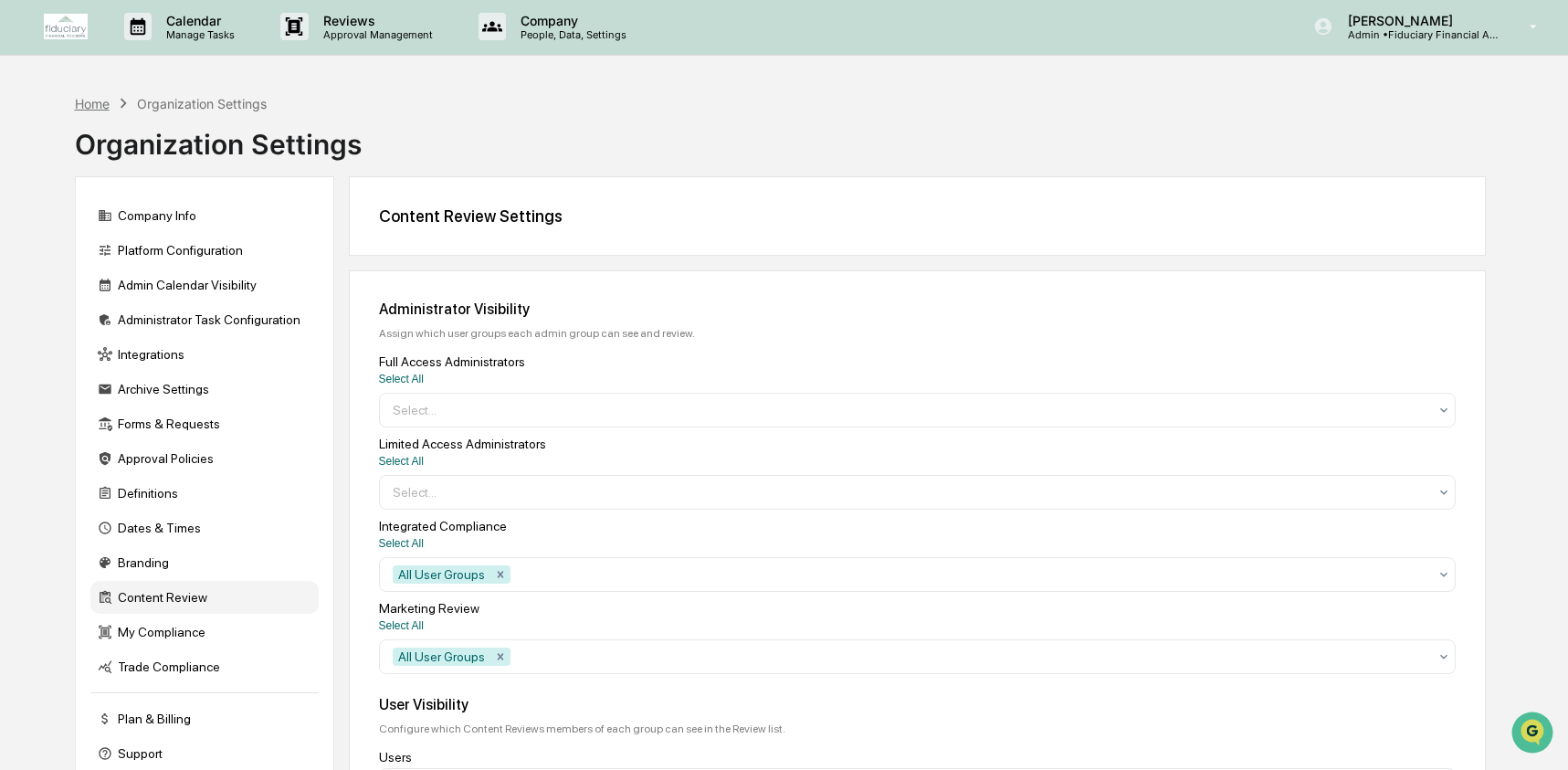
click at [104, 100] on div "Home" at bounding box center [92, 104] width 35 height 16
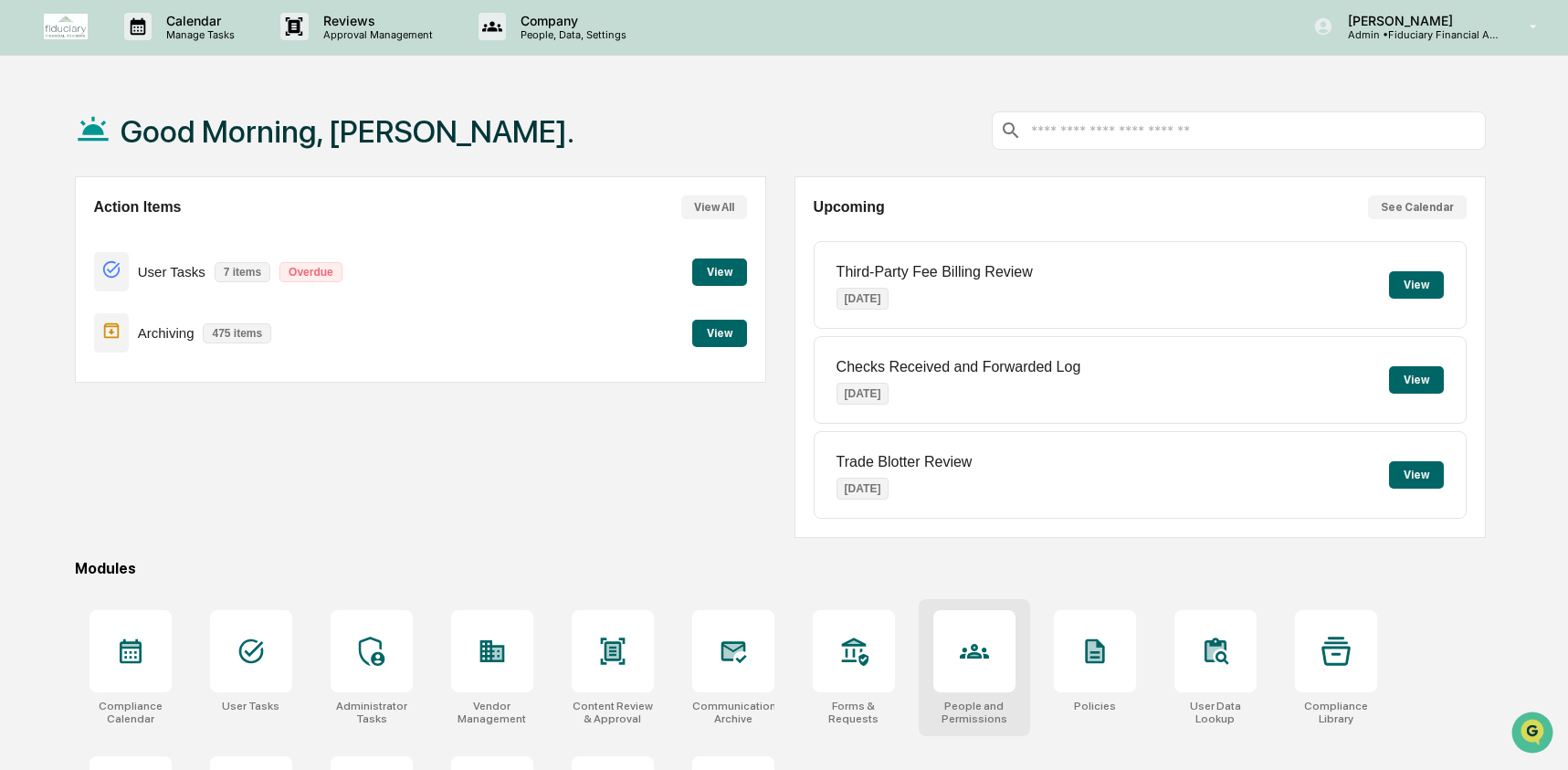
click at [977, 636] on icon at bounding box center [974, 650] width 29 height 29
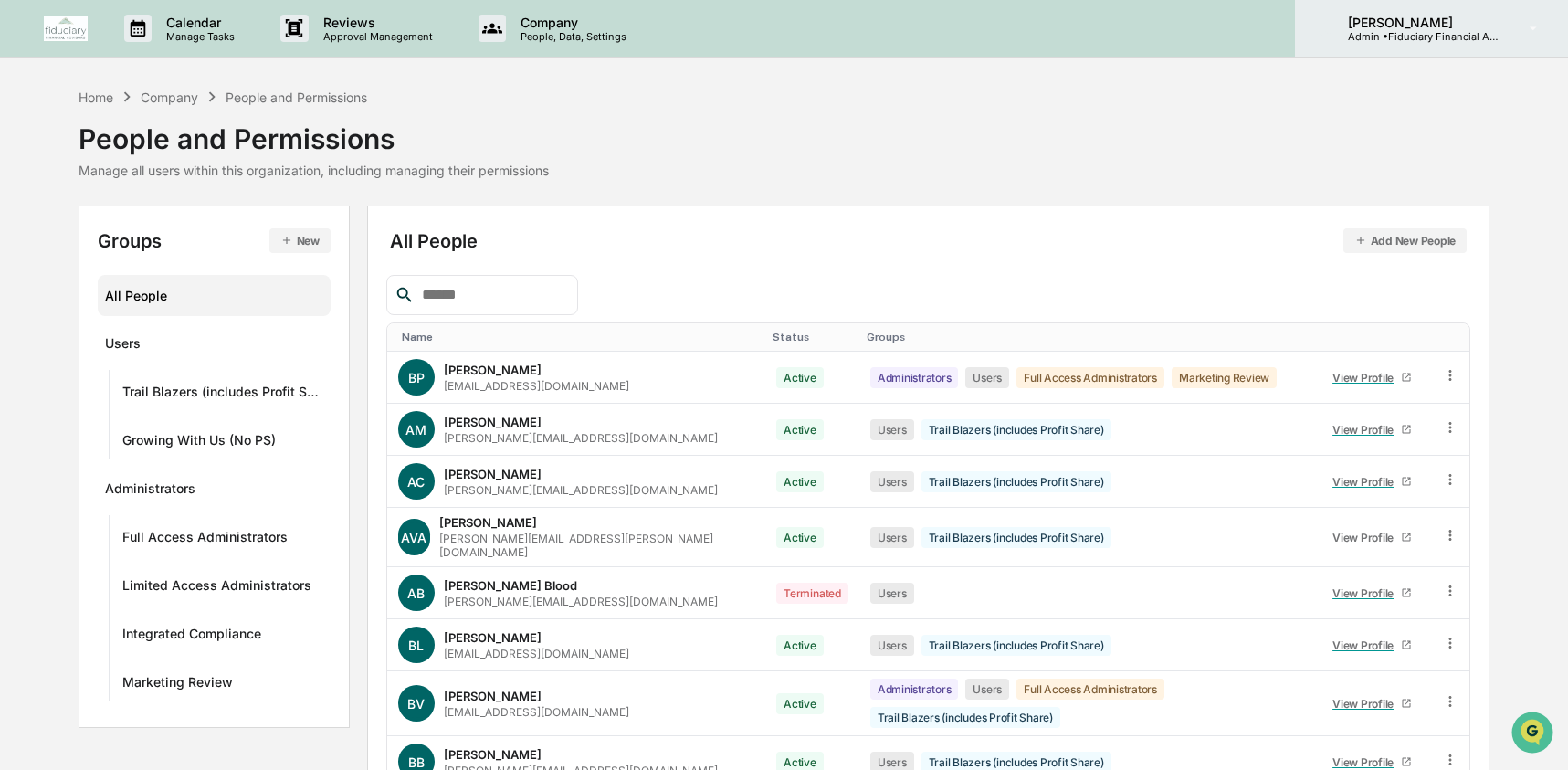
click at [1409, 34] on p "Admin • Fiduciary Financial Advisors" at bounding box center [1418, 36] width 170 height 13
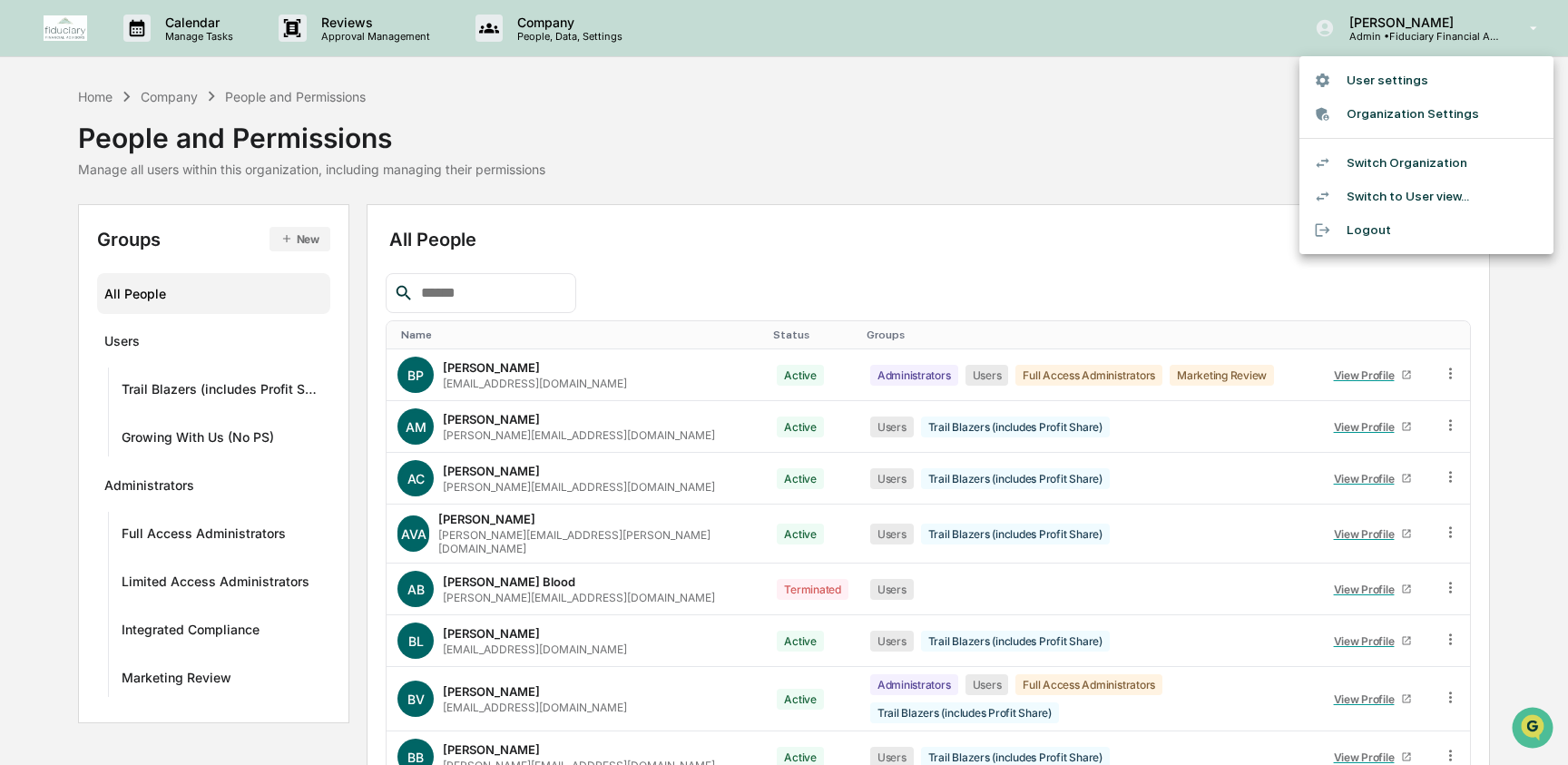
click at [1368, 116] on li "Organization Settings" at bounding box center [1426, 114] width 254 height 33
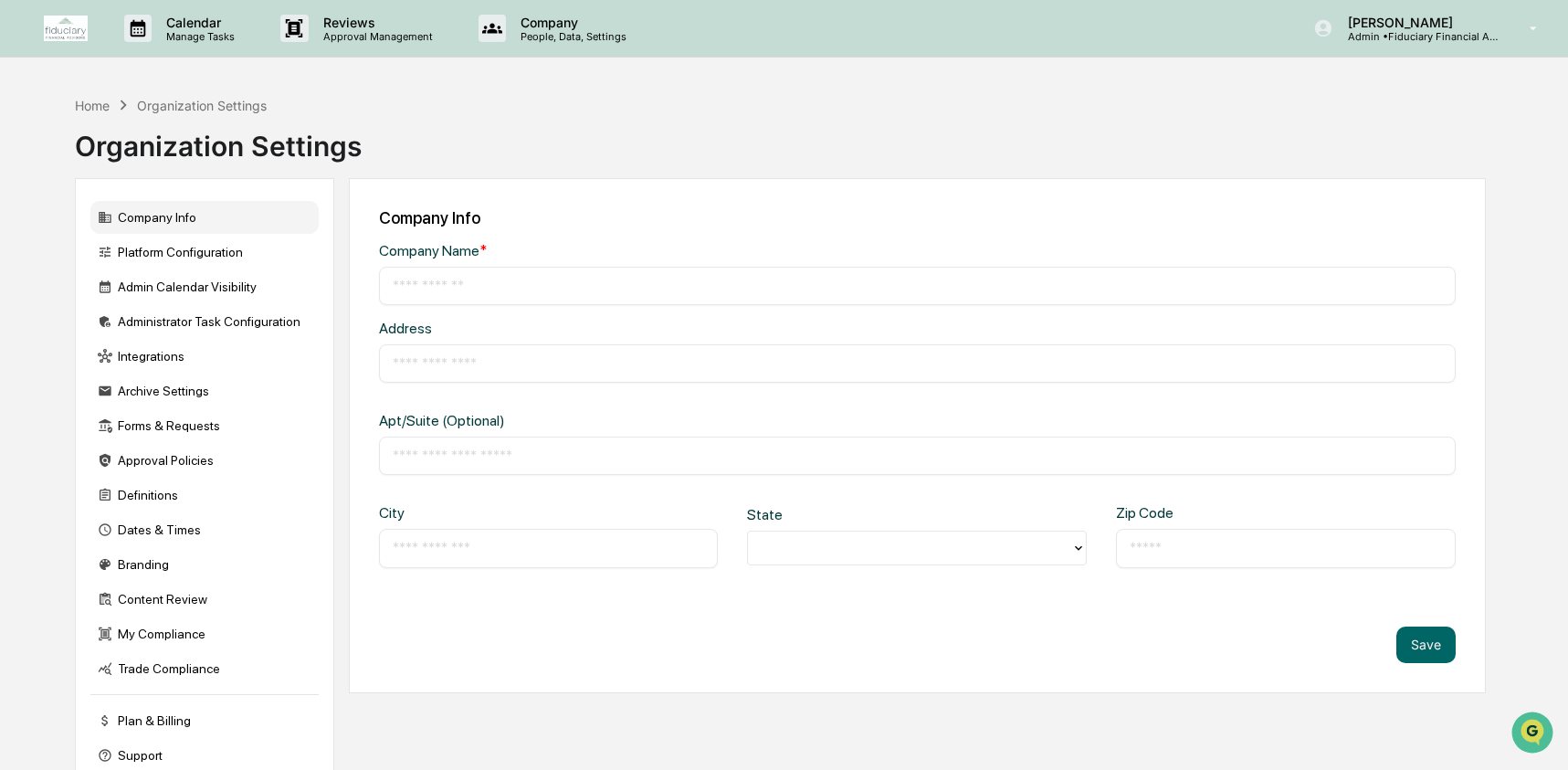
type input "**********"
type input "*********"
type input "**********"
type input "*****"
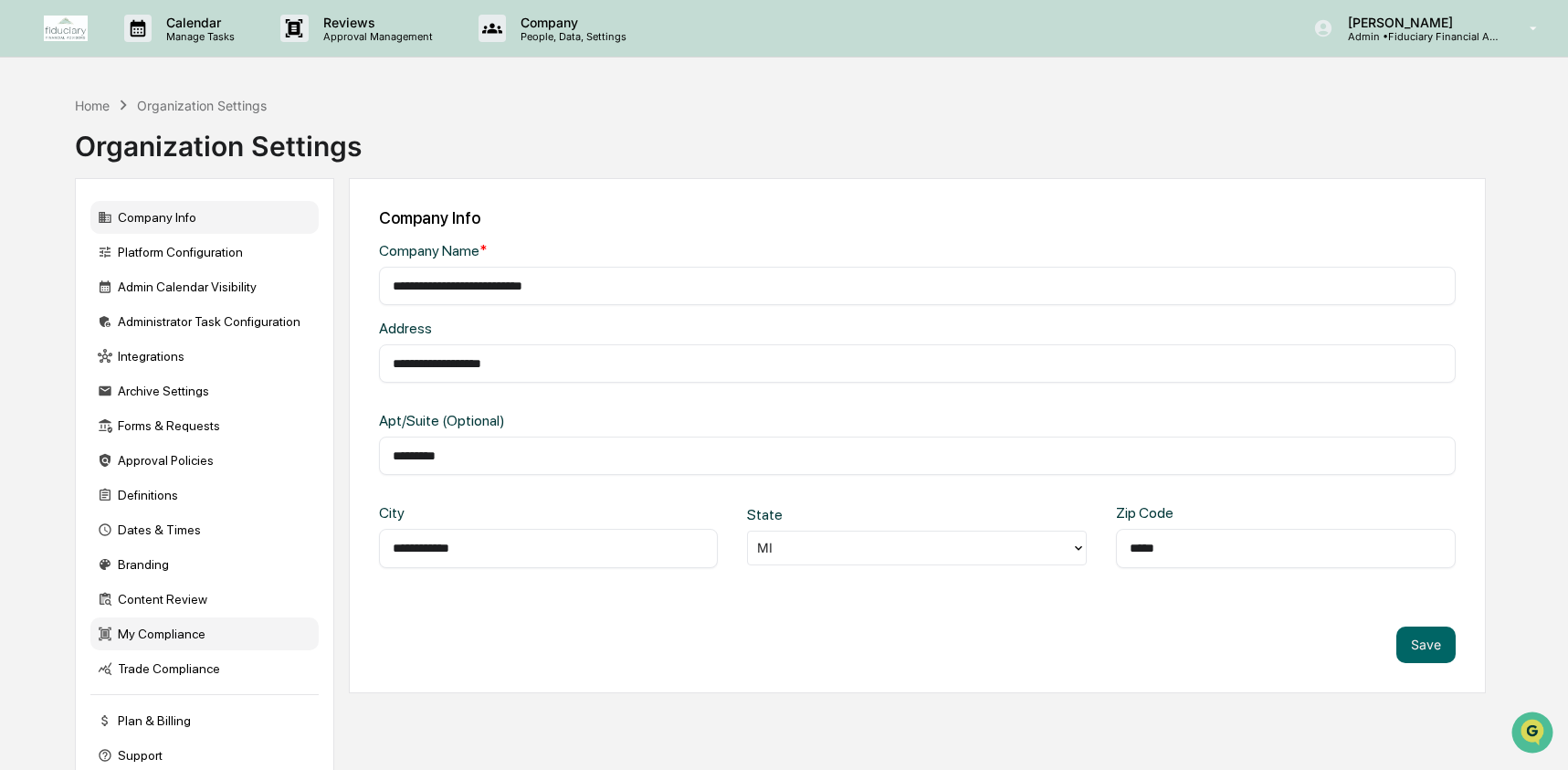
click at [147, 641] on div "My Compliance" at bounding box center [205, 634] width 228 height 33
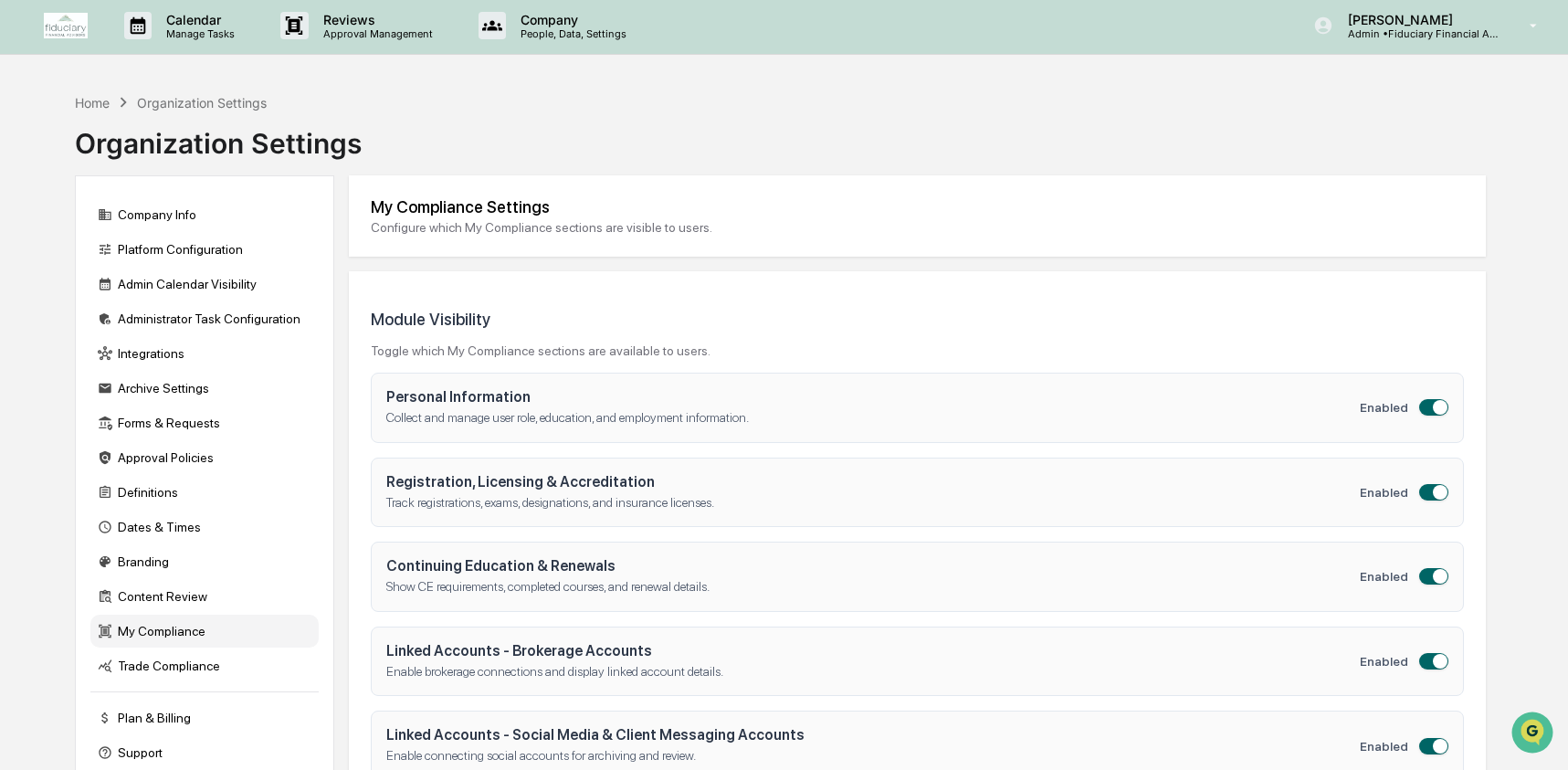
scroll to position [4, 0]
click at [138, 612] on div "Content Review" at bounding box center [205, 595] width 228 height 33
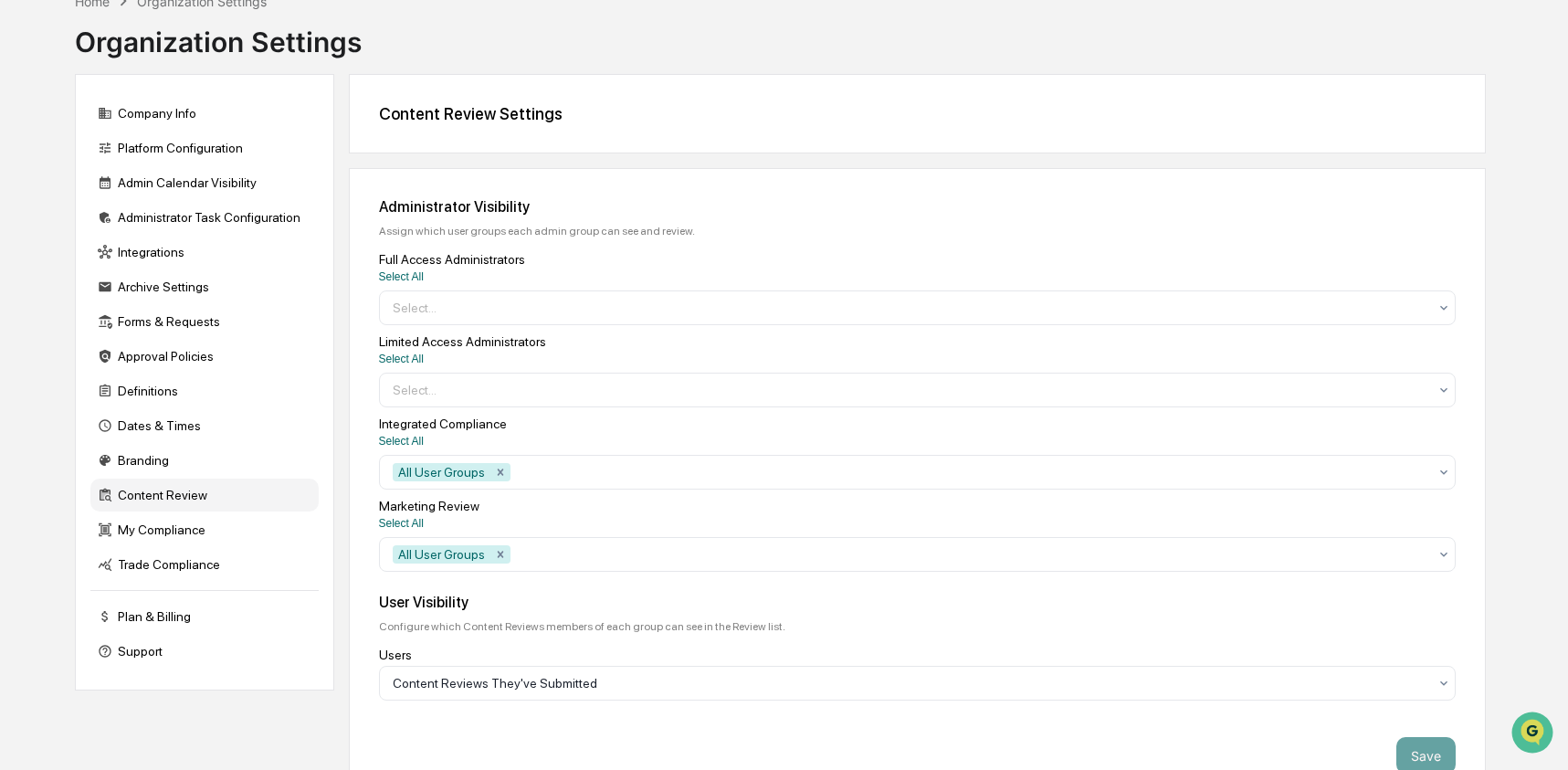
scroll to position [125, 0]
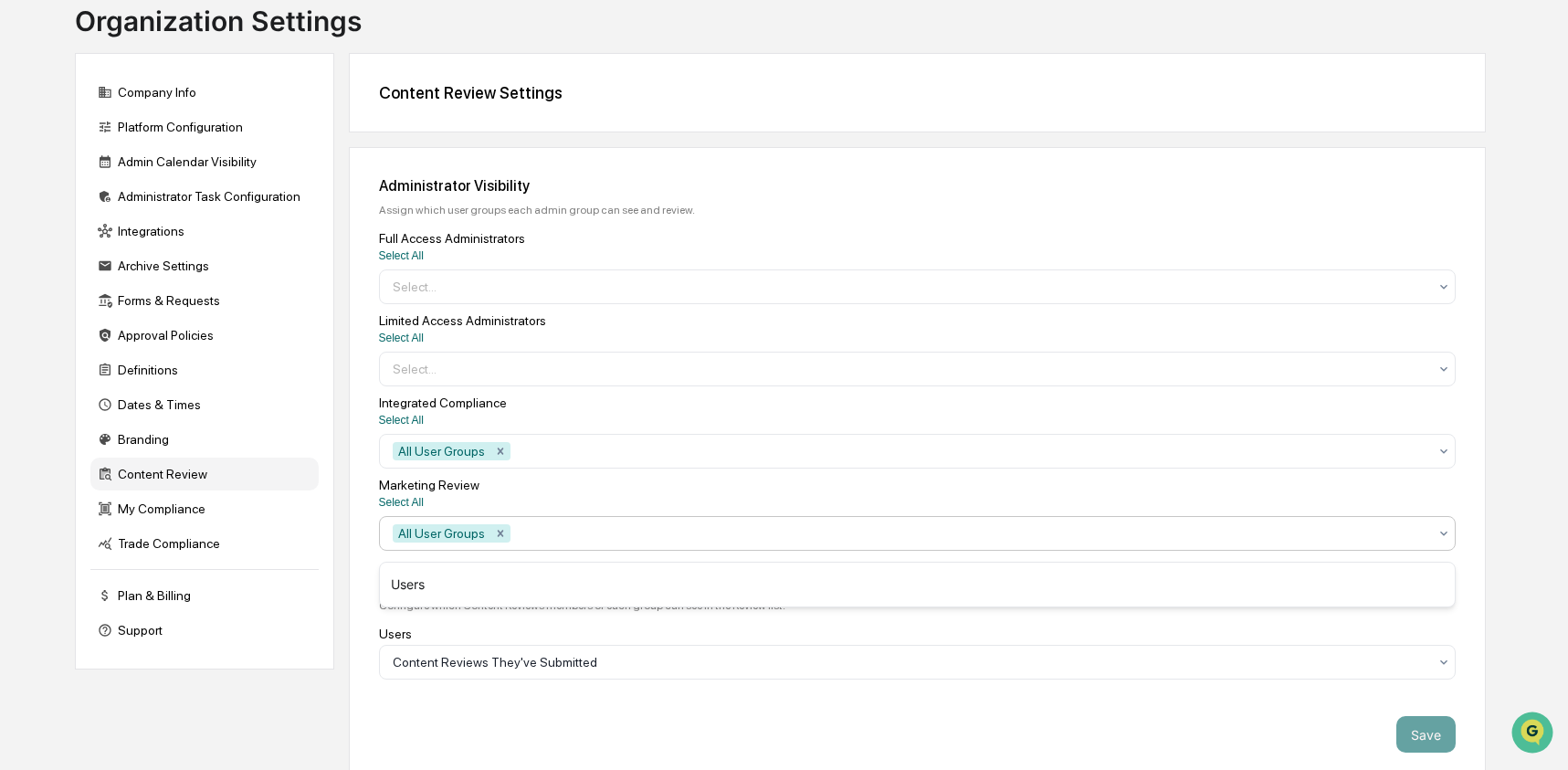
click at [791, 541] on div at bounding box center [970, 534] width 913 height 19
click at [787, 447] on div at bounding box center [970, 451] width 913 height 19
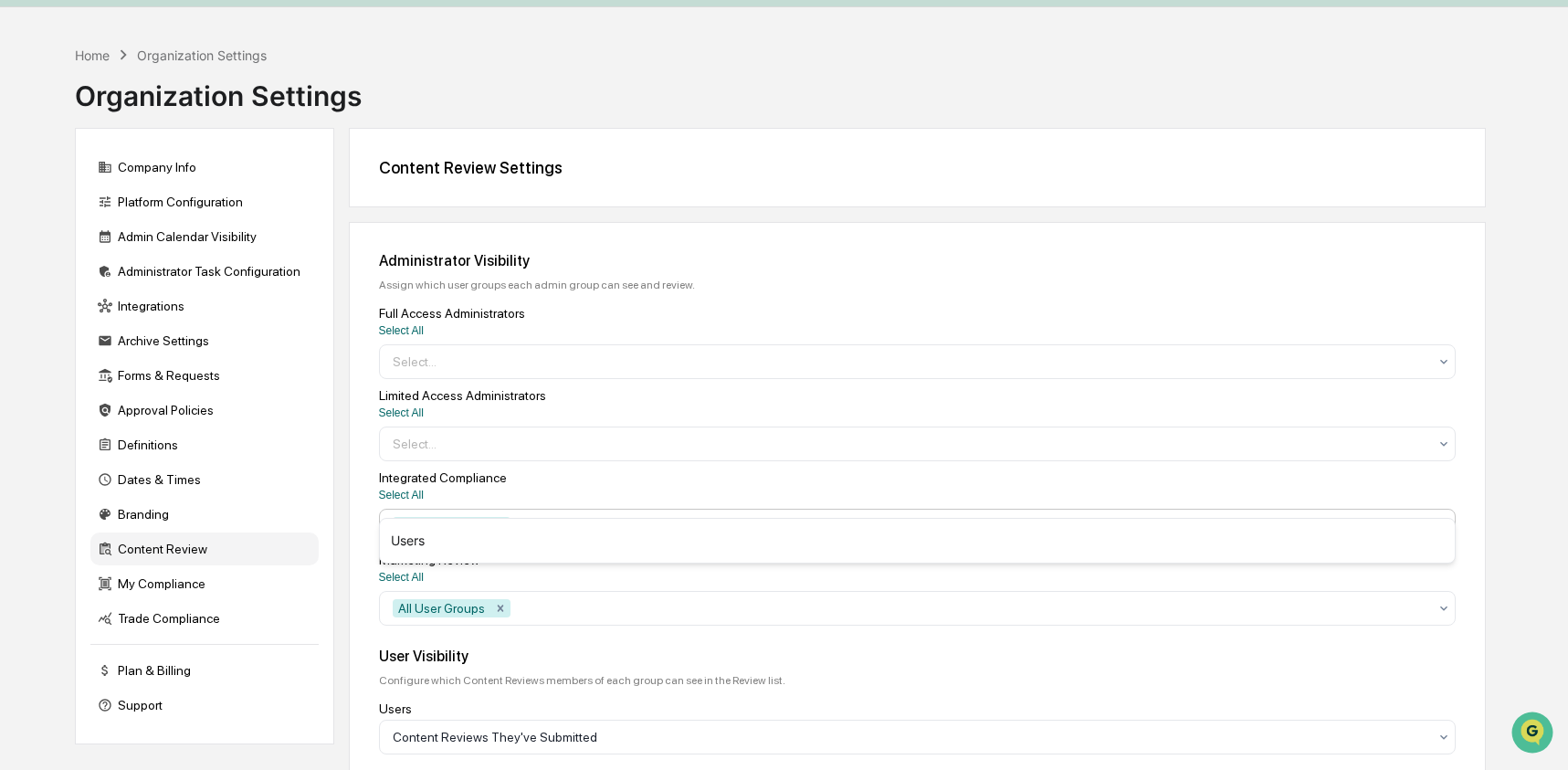
scroll to position [7, 0]
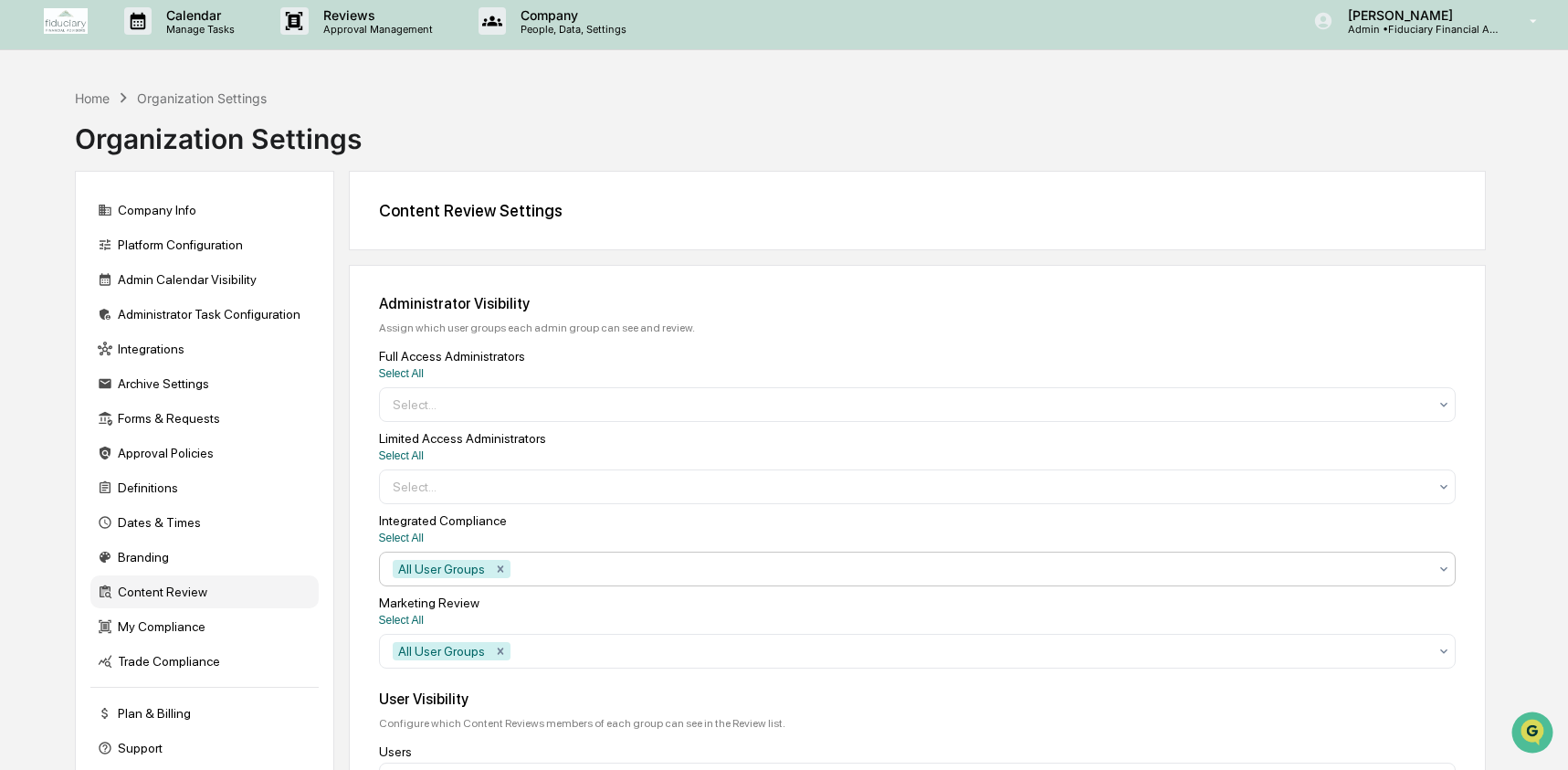
click at [566, 578] on div at bounding box center [970, 569] width 913 height 19
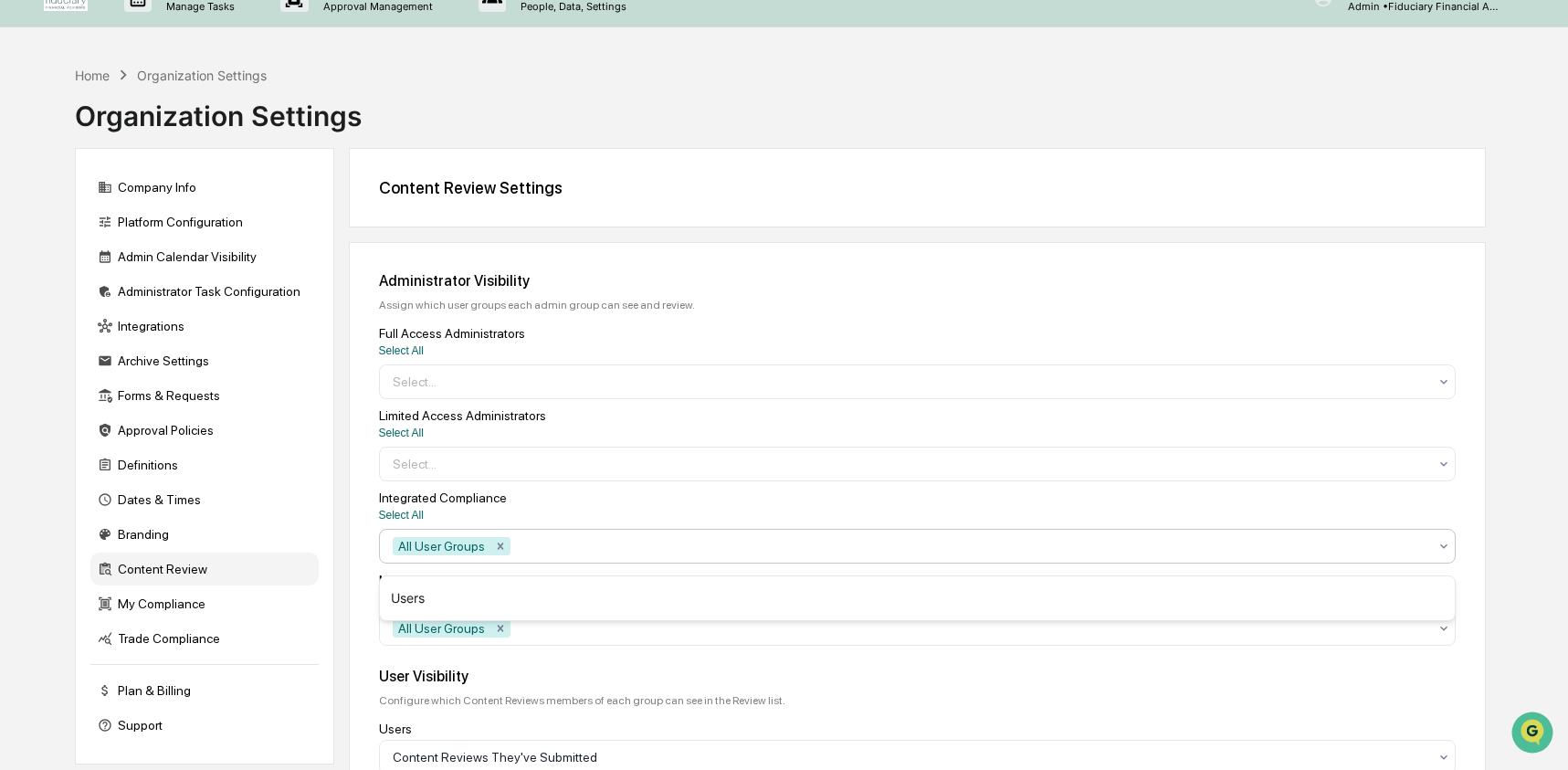
scroll to position [27, 0]
click at [98, 82] on div "Home" at bounding box center [92, 78] width 35 height 16
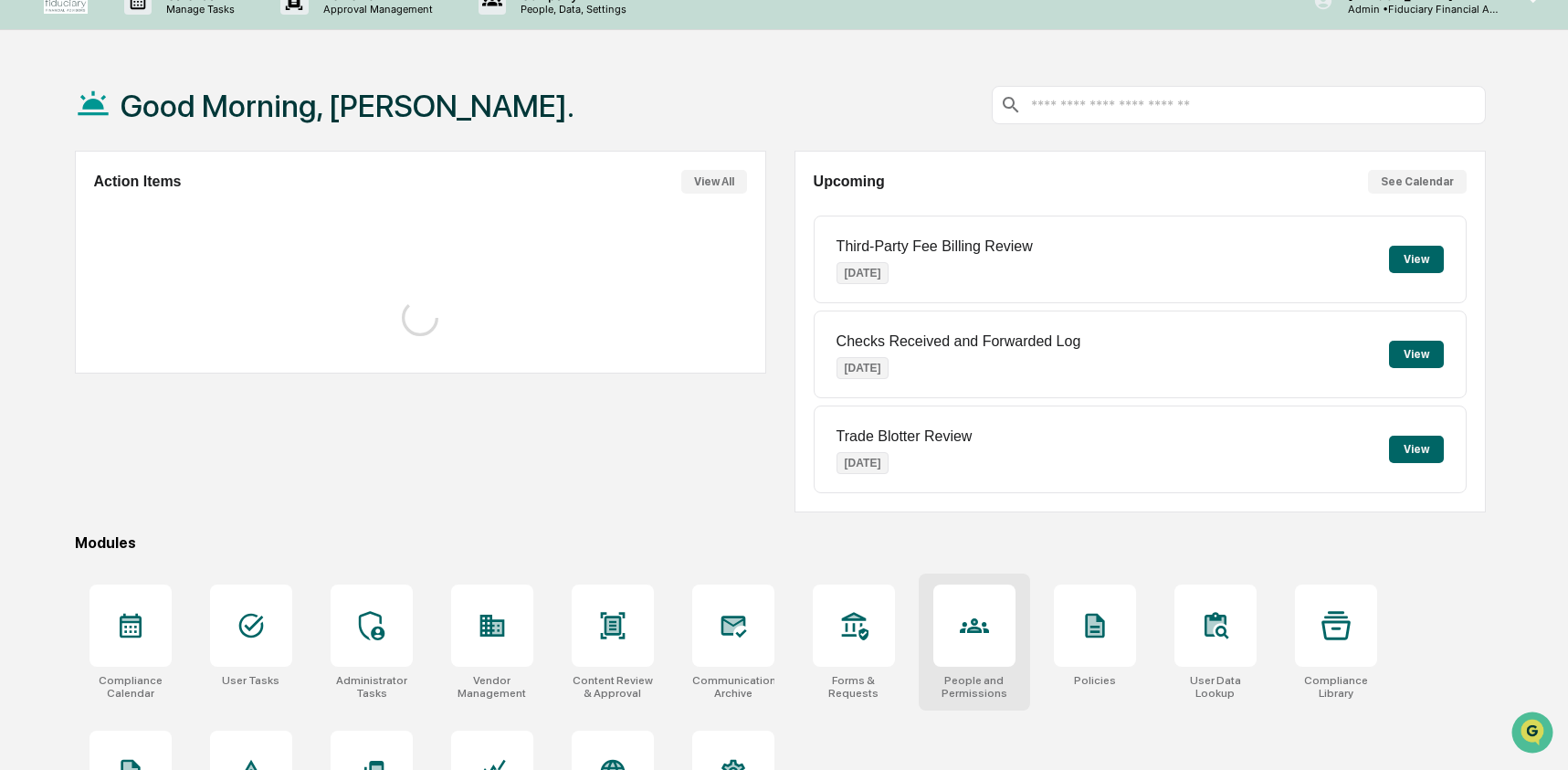
click at [968, 637] on icon at bounding box center [974, 625] width 29 height 29
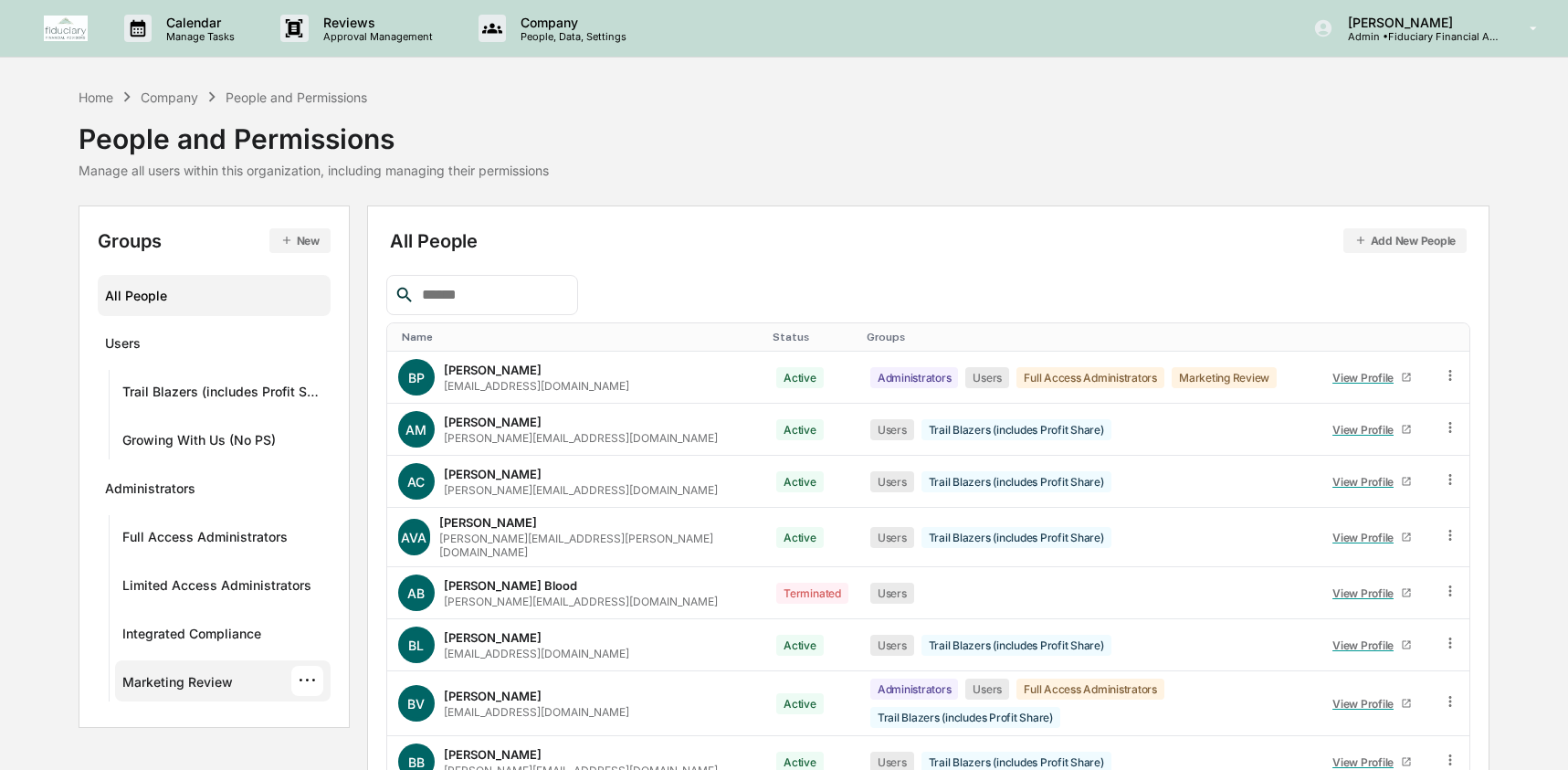
click at [157, 678] on div "Marketing Review" at bounding box center [178, 684] width 110 height 21
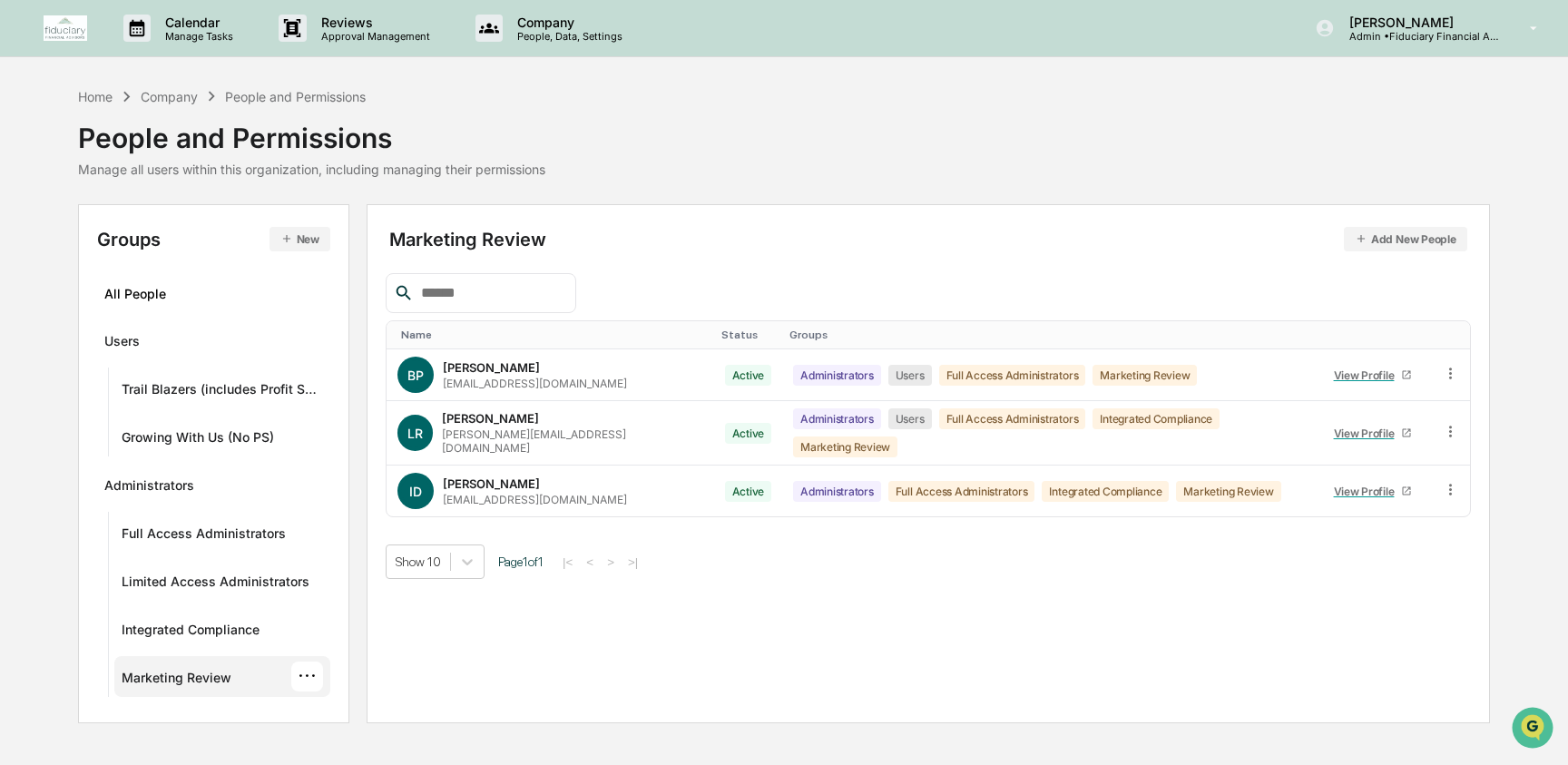
click at [307, 678] on div "···" at bounding box center [307, 676] width 32 height 30
click at [408, 744] on div "Edit" at bounding box center [444, 741] width 211 height 21
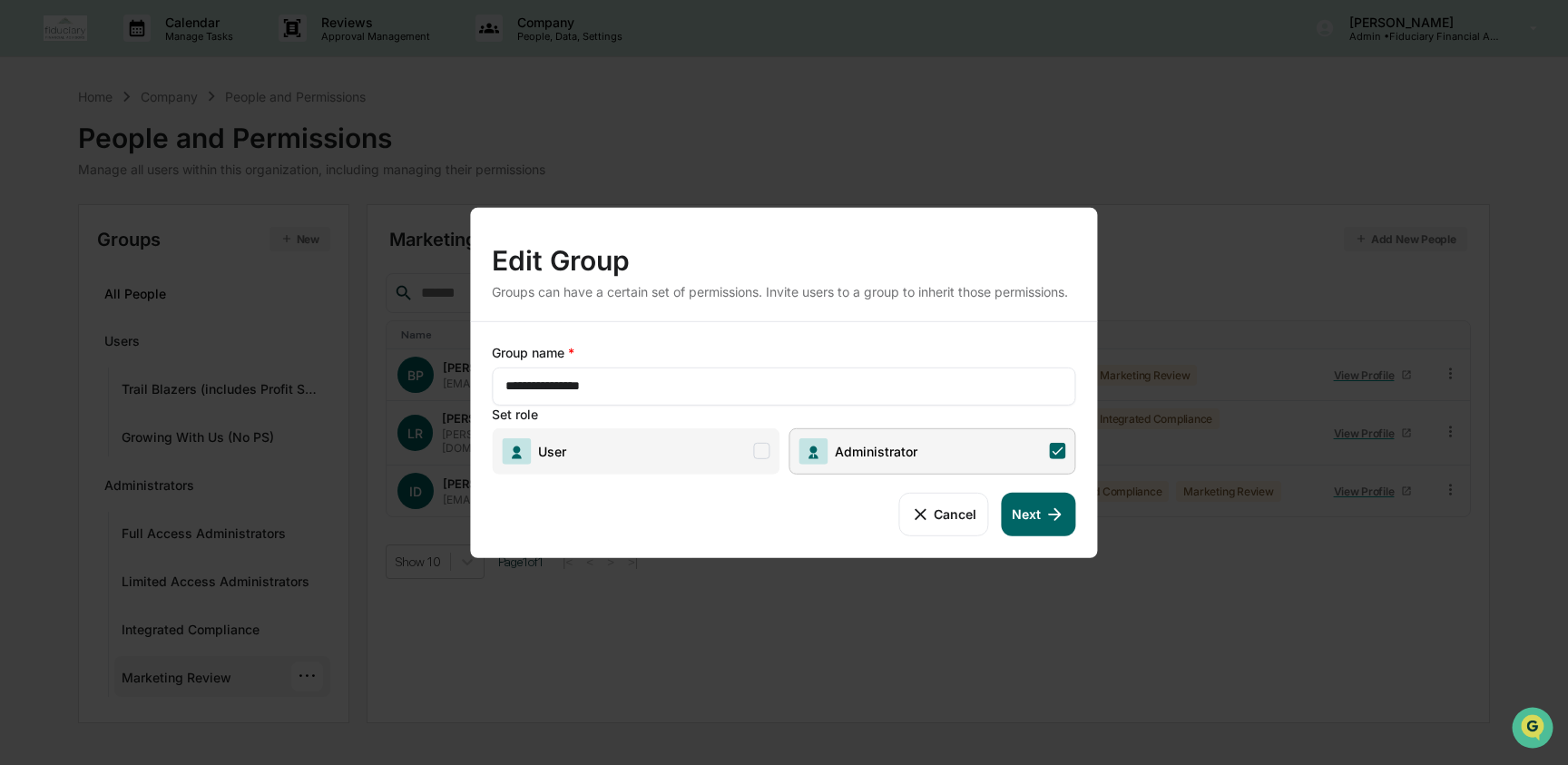
click at [1030, 520] on button "Next" at bounding box center [1038, 513] width 74 height 44
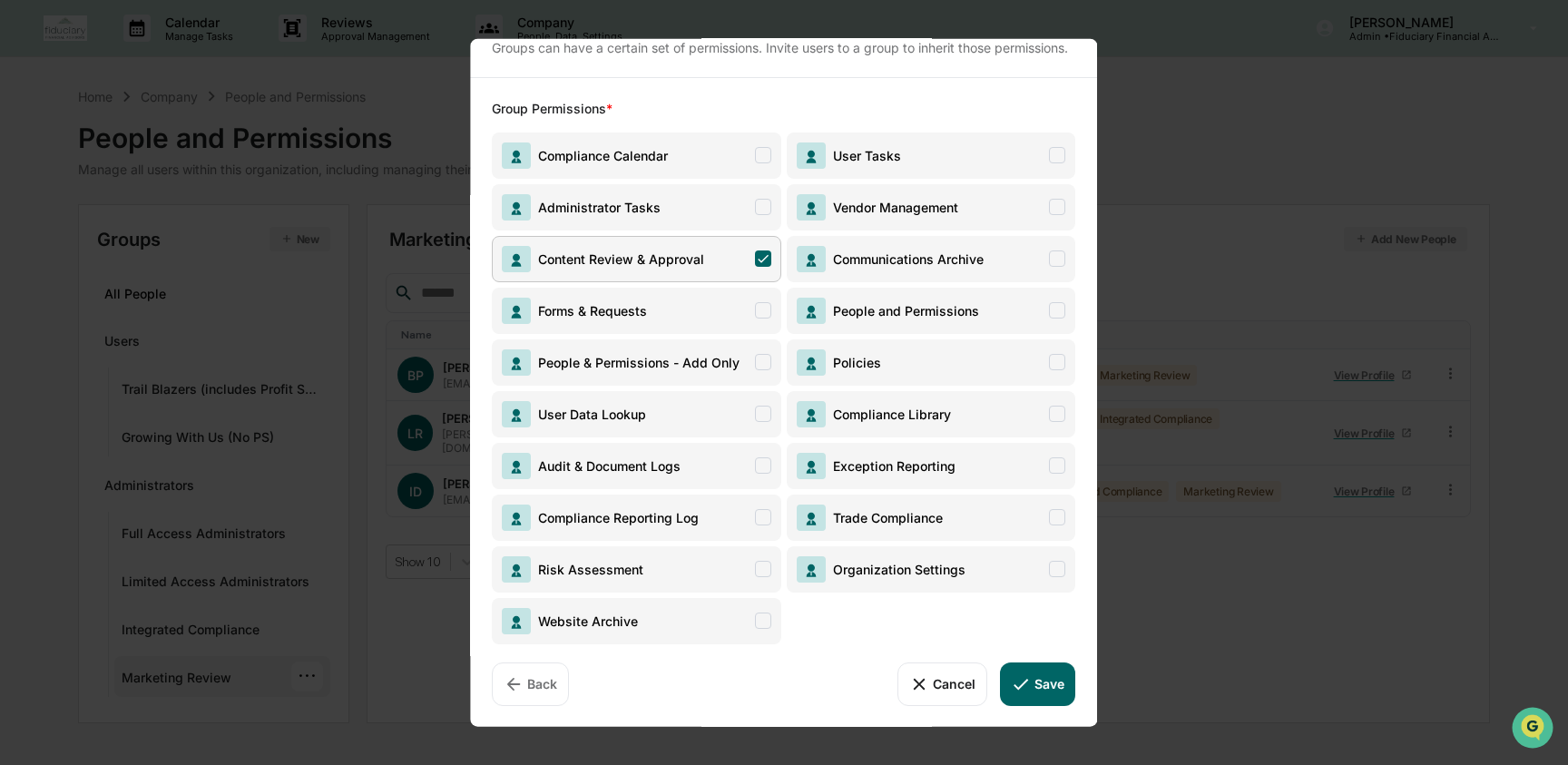
scroll to position [91, 0]
click at [925, 697] on button "Cancel" at bounding box center [941, 682] width 90 height 44
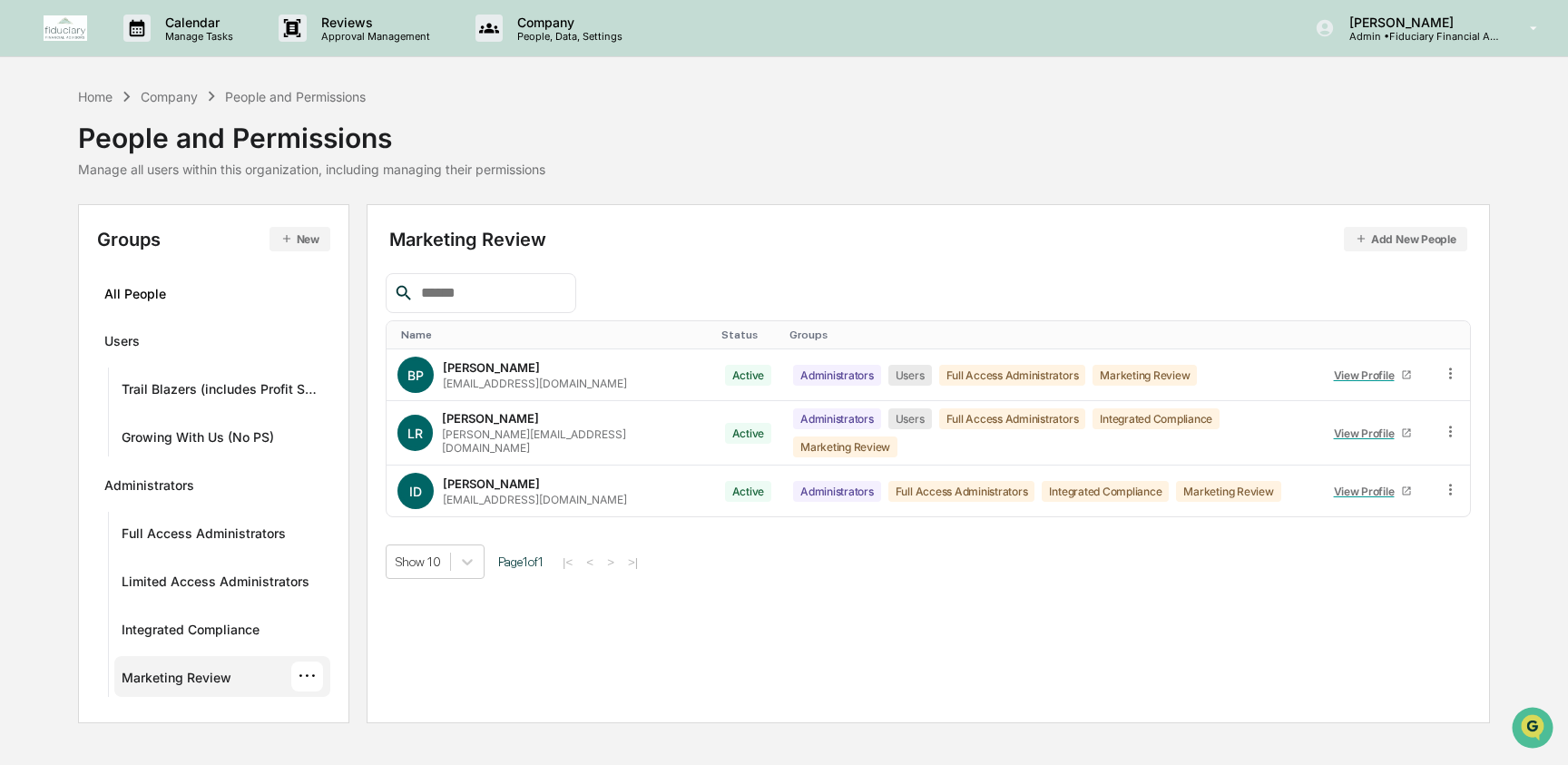
scroll to position [0, 0]
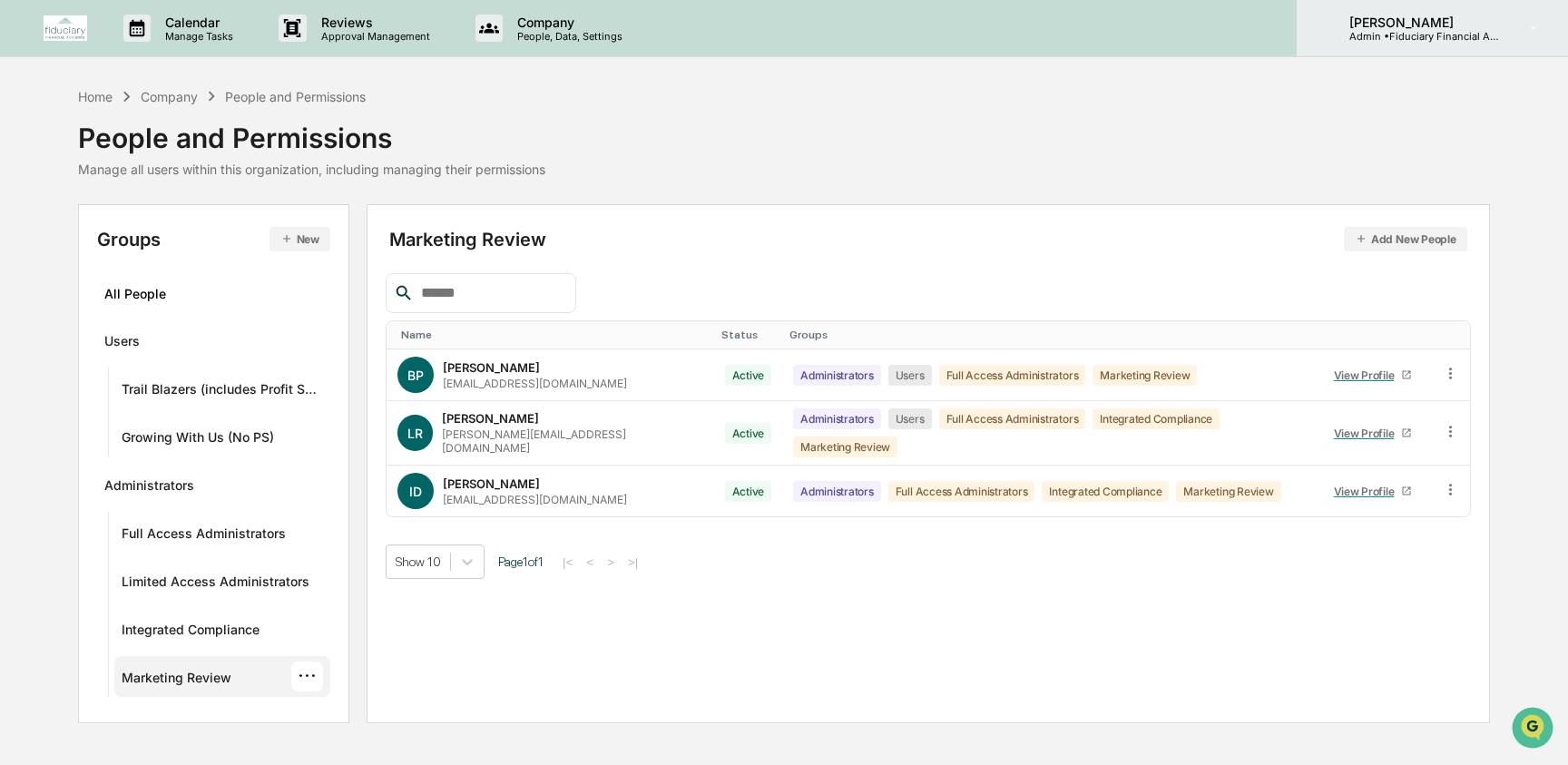
click at [1411, 41] on p "Admin • Fiduciary Financial Advisors" at bounding box center [1419, 36] width 169 height 13
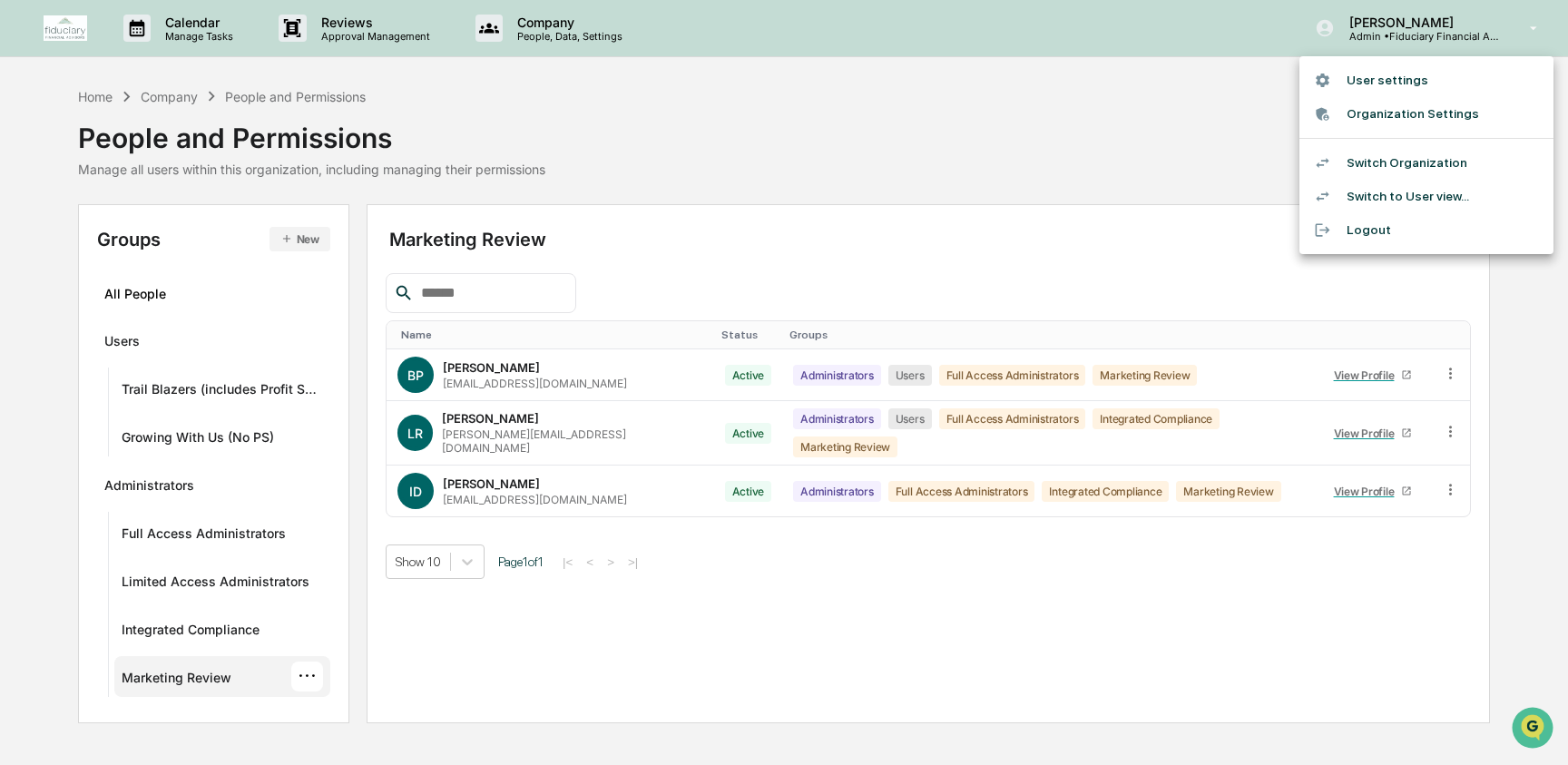
click at [1409, 149] on li "Switch Organization" at bounding box center [1426, 162] width 254 height 33
